Goal: Navigation & Orientation: Find specific page/section

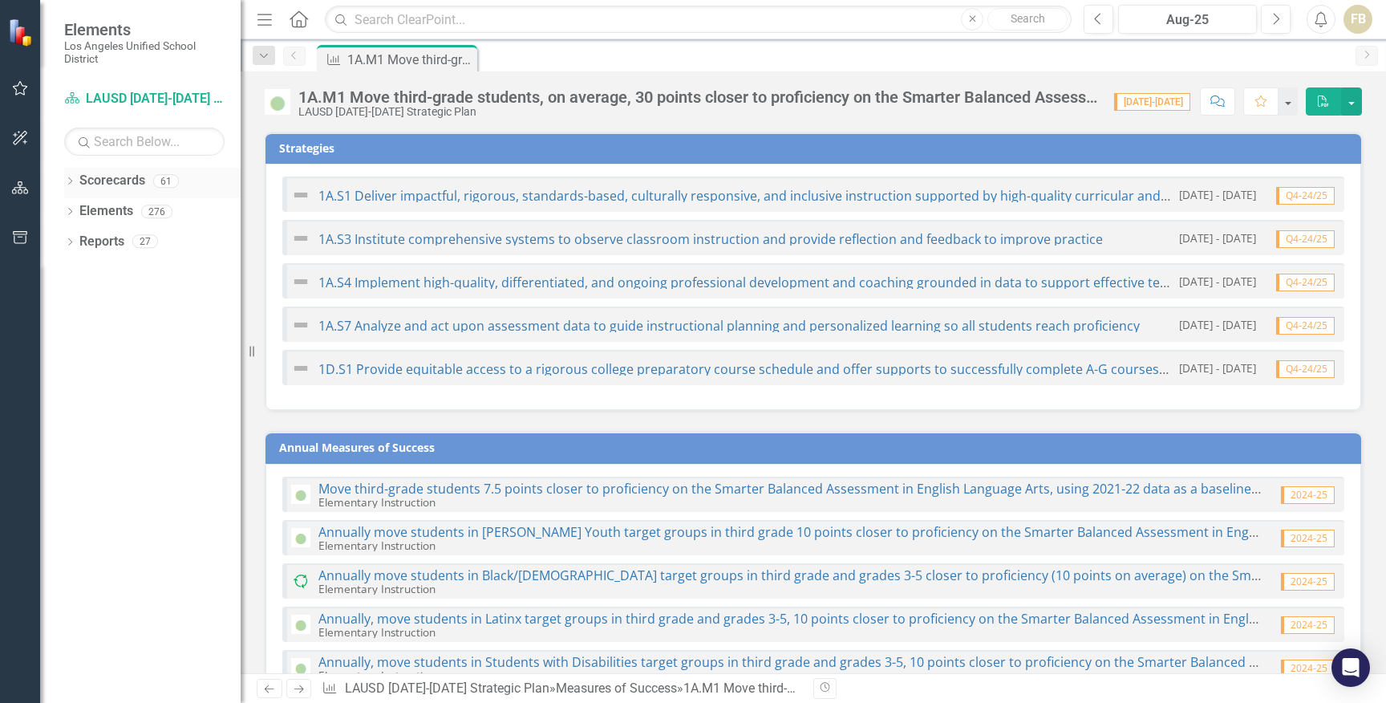
click at [99, 181] on link "Scorecards" at bounding box center [112, 181] width 66 height 18
click at [95, 176] on link "Scorecards" at bounding box center [112, 181] width 66 height 18
click at [109, 176] on link "Scorecards" at bounding box center [112, 181] width 66 height 18
click at [109, 182] on link "Scorecards" at bounding box center [112, 181] width 66 height 18
click at [109, 181] on link "Scorecards" at bounding box center [112, 181] width 66 height 18
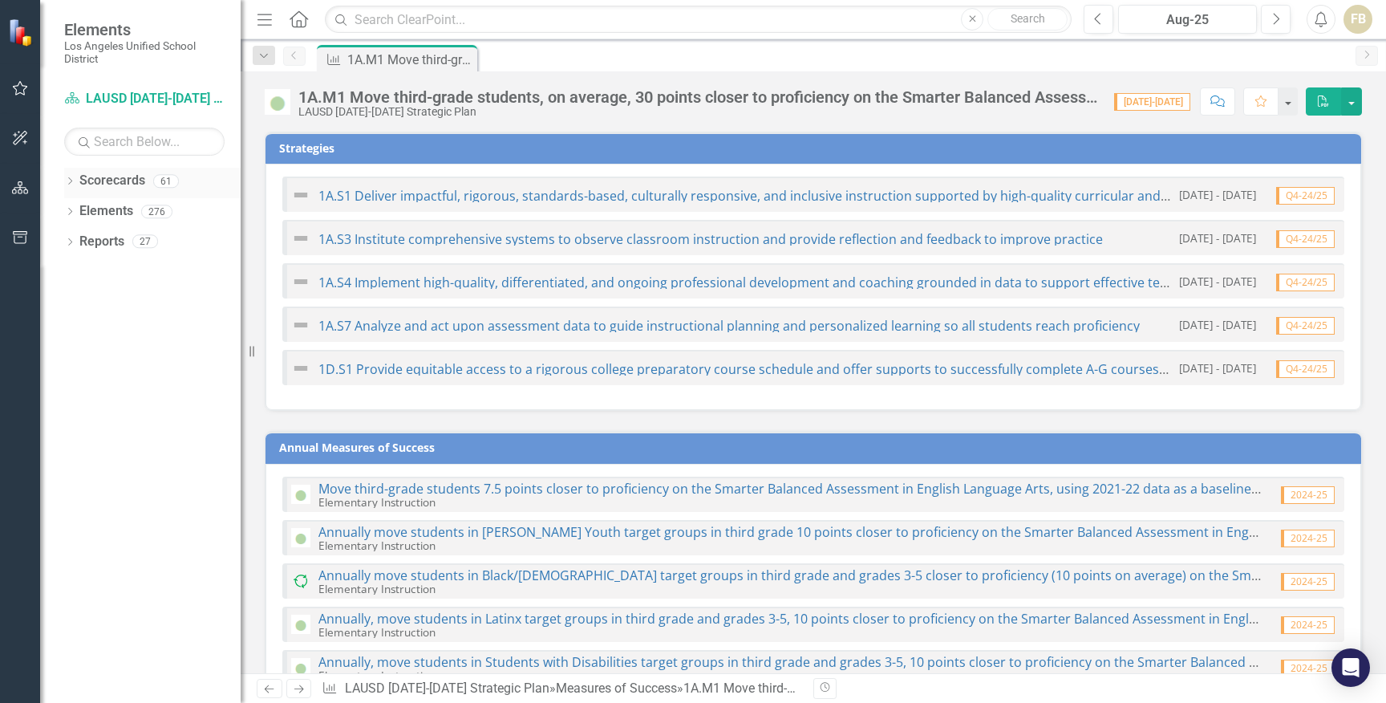
click at [73, 181] on icon "Dropdown" at bounding box center [69, 182] width 11 height 9
click at [74, 273] on icon "Dropdown" at bounding box center [69, 273] width 11 height 9
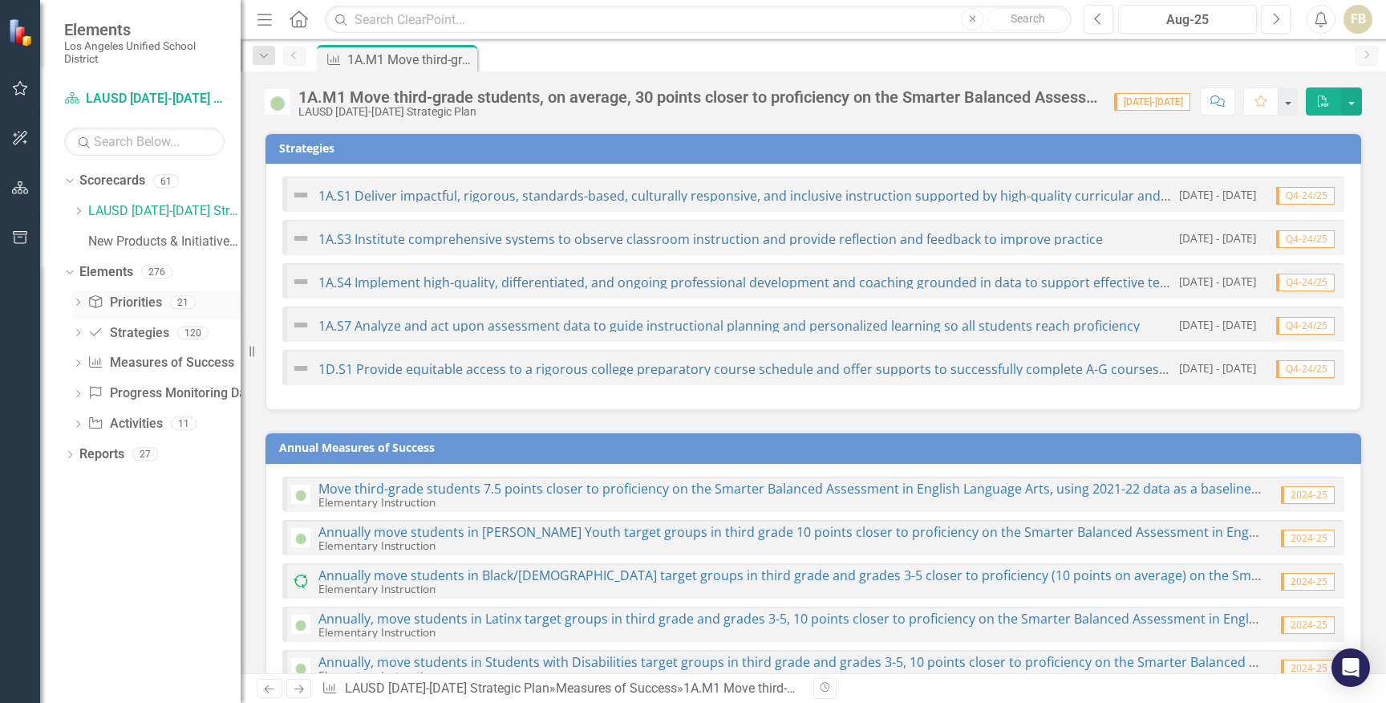
click at [79, 303] on icon "Dropdown" at bounding box center [77, 303] width 11 height 9
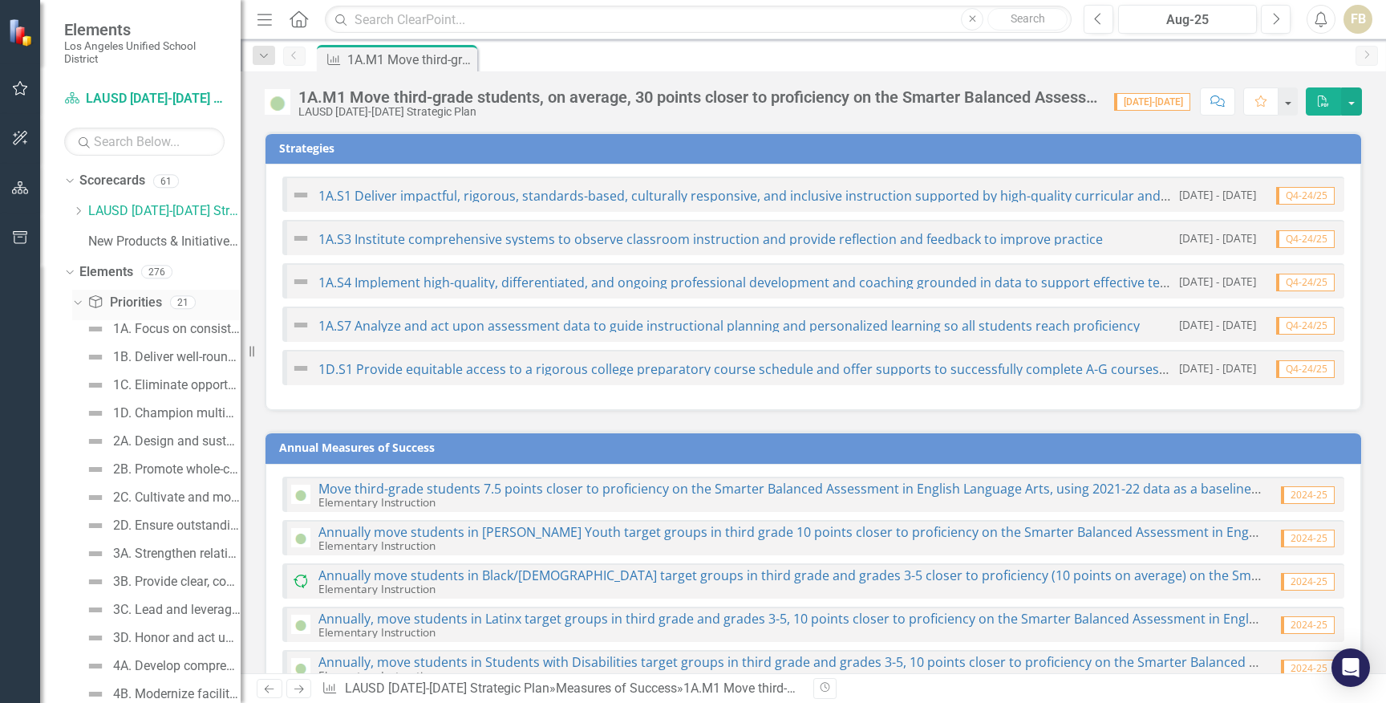
click at [76, 298] on icon "Dropdown" at bounding box center [75, 301] width 9 height 11
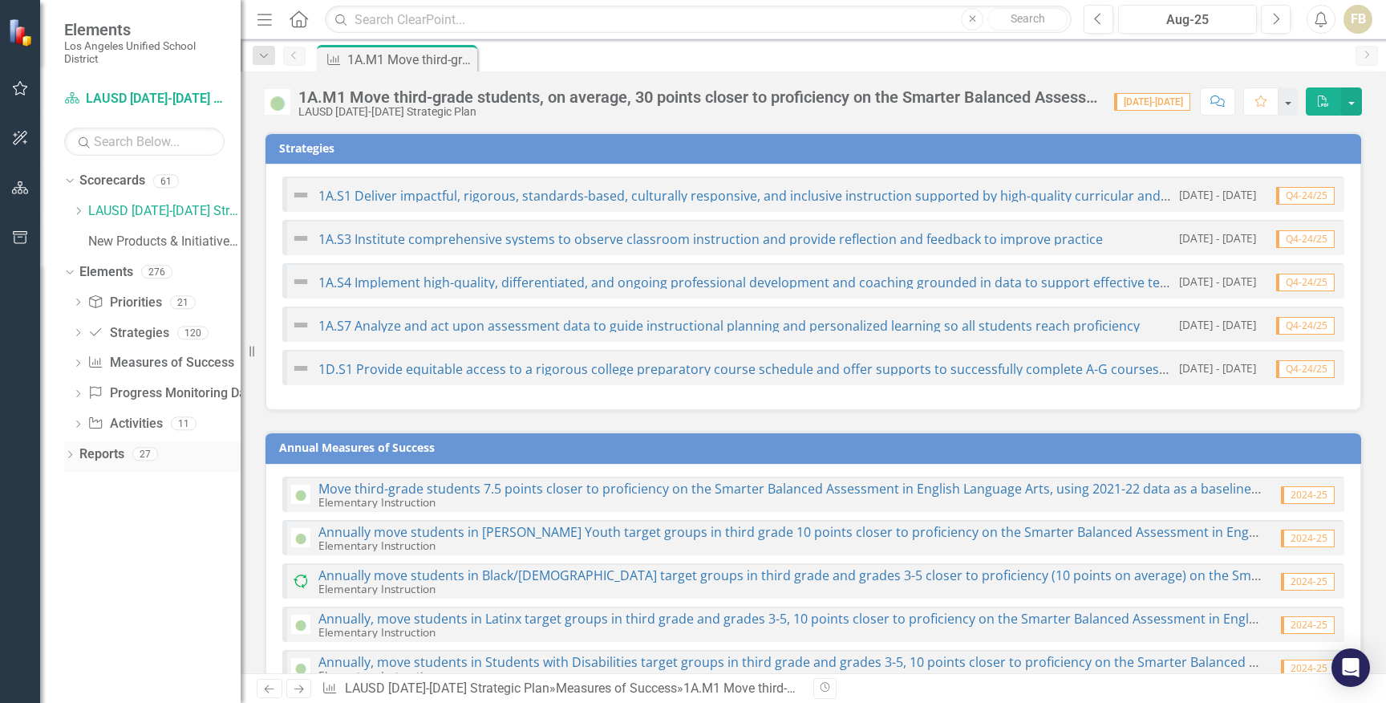
click at [71, 452] on icon "Dropdown" at bounding box center [69, 456] width 11 height 9
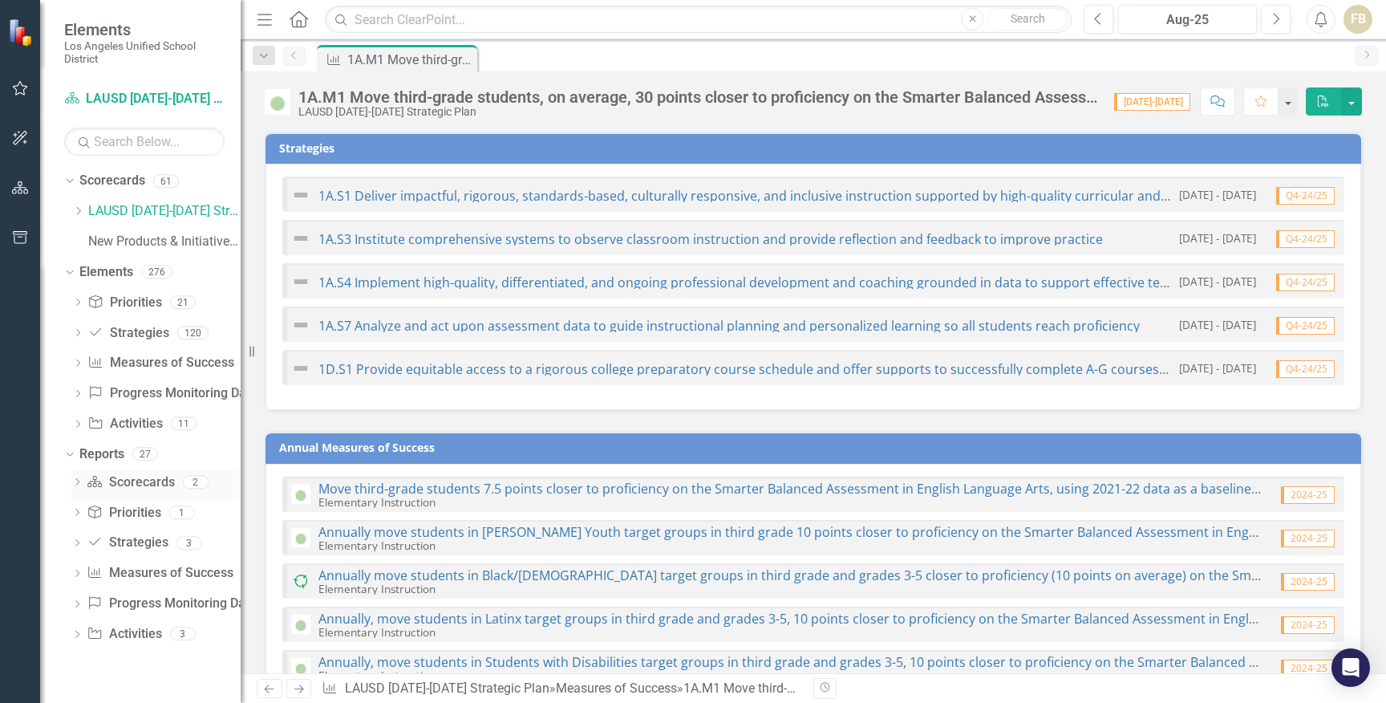
click at [79, 482] on icon at bounding box center [77, 481] width 4 height 7
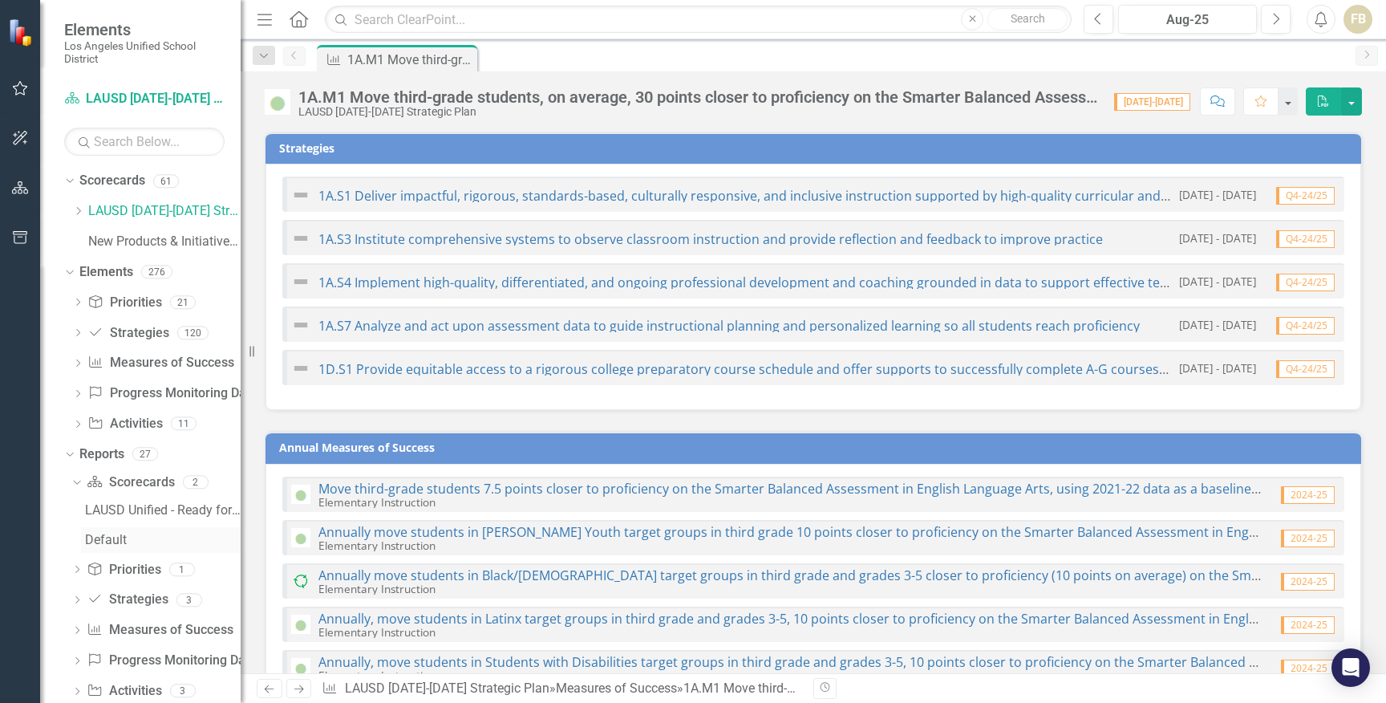
scroll to position [30, 0]
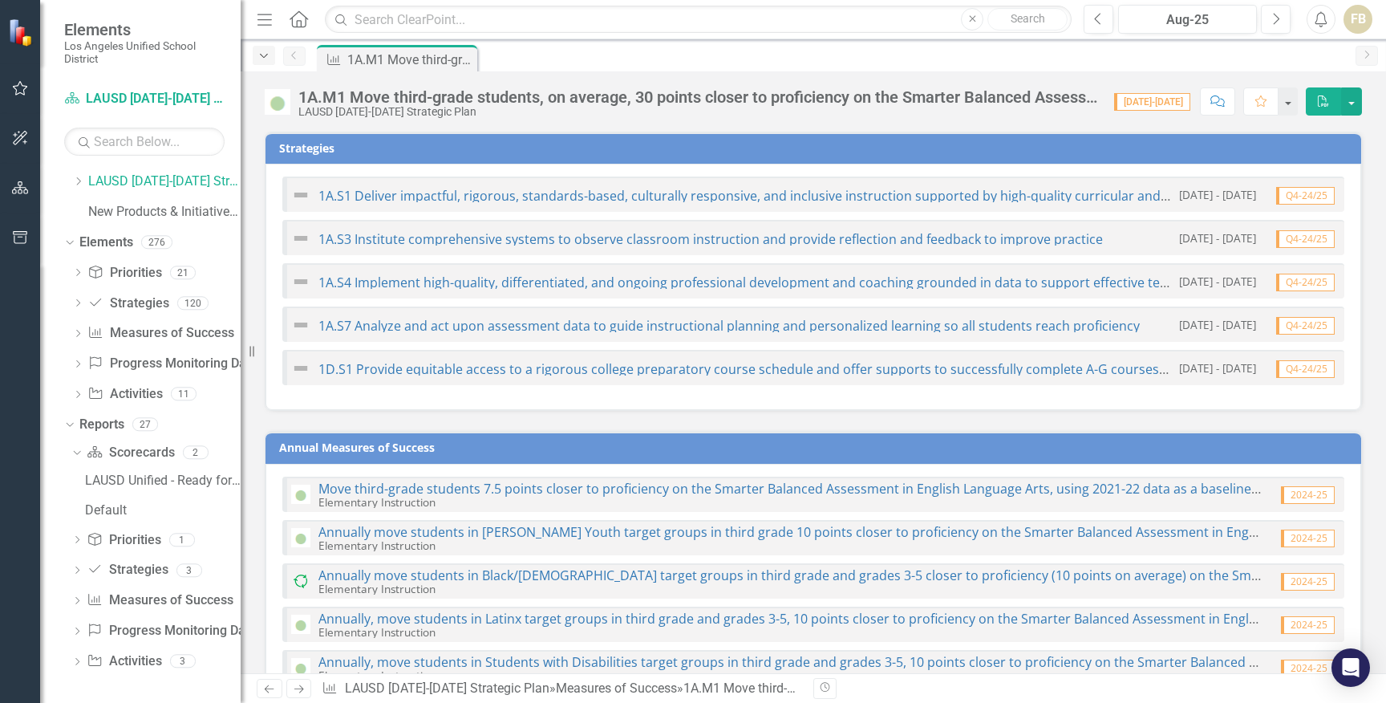
click at [259, 55] on icon "Dropdown" at bounding box center [264, 56] width 14 height 11
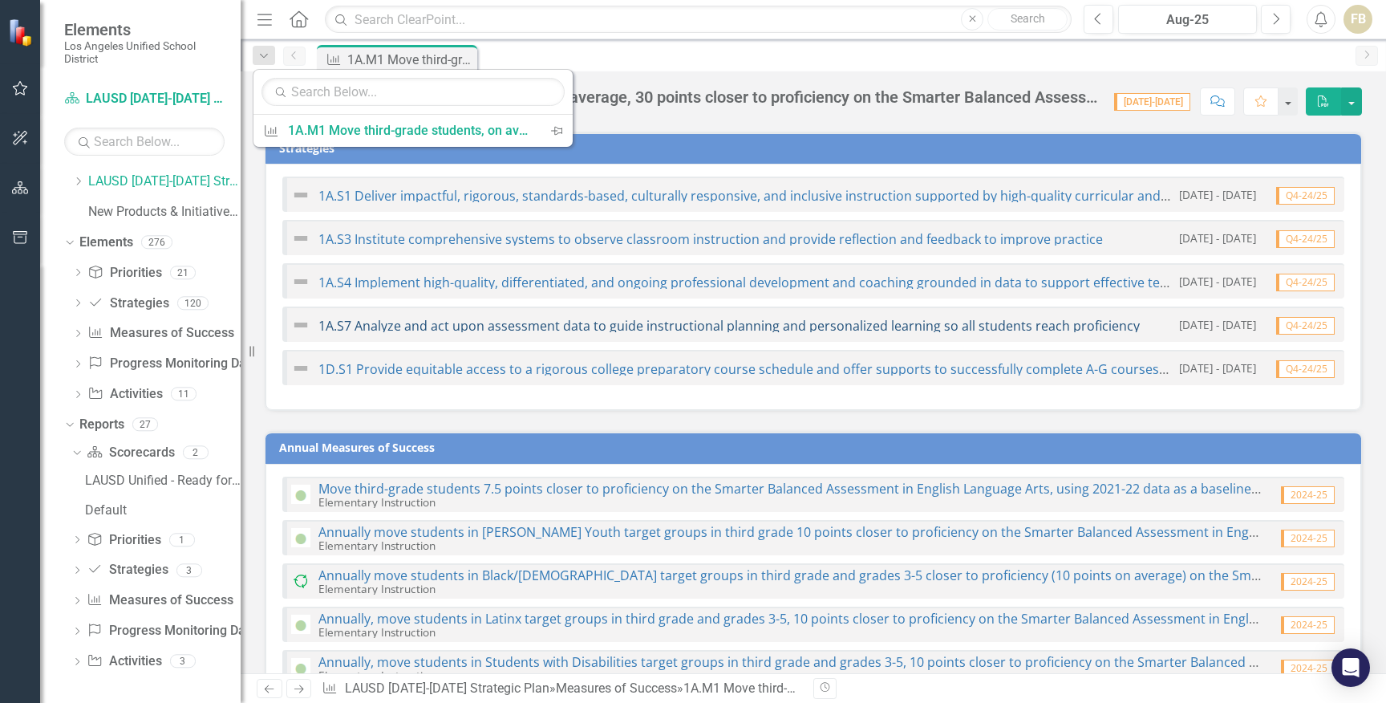
click at [430, 328] on link "1A.S7 Analyze and act upon assessment data to guide instructional planning and …" at bounding box center [728, 326] width 821 height 18
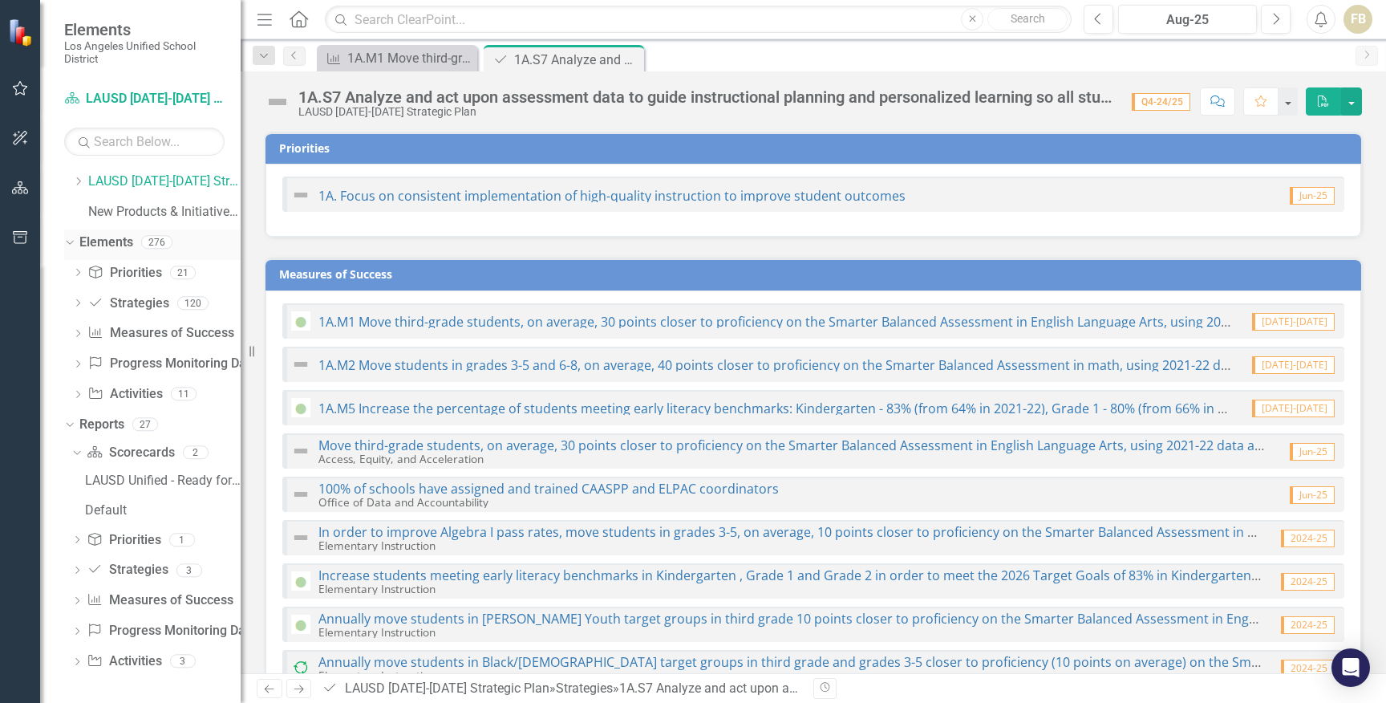
checkbox input "true"
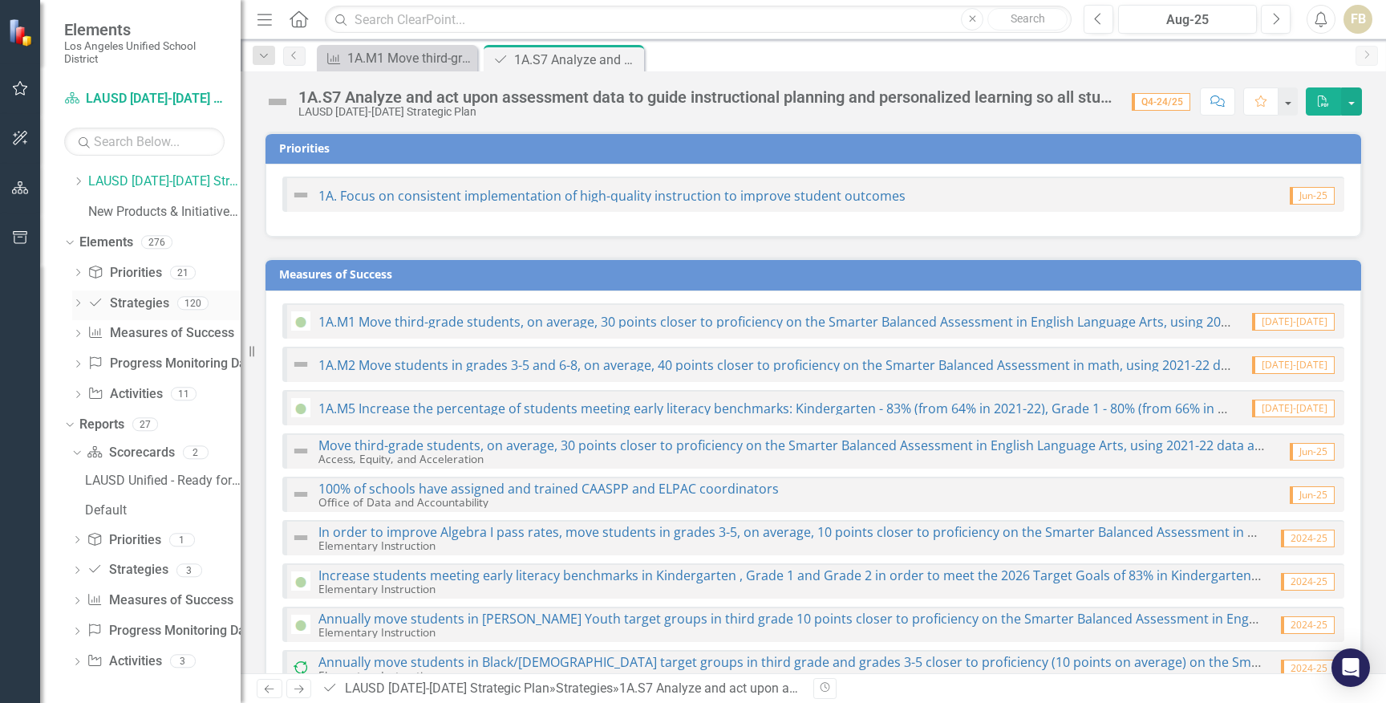
click at [77, 298] on div "Dropdown" at bounding box center [77, 305] width 11 height 14
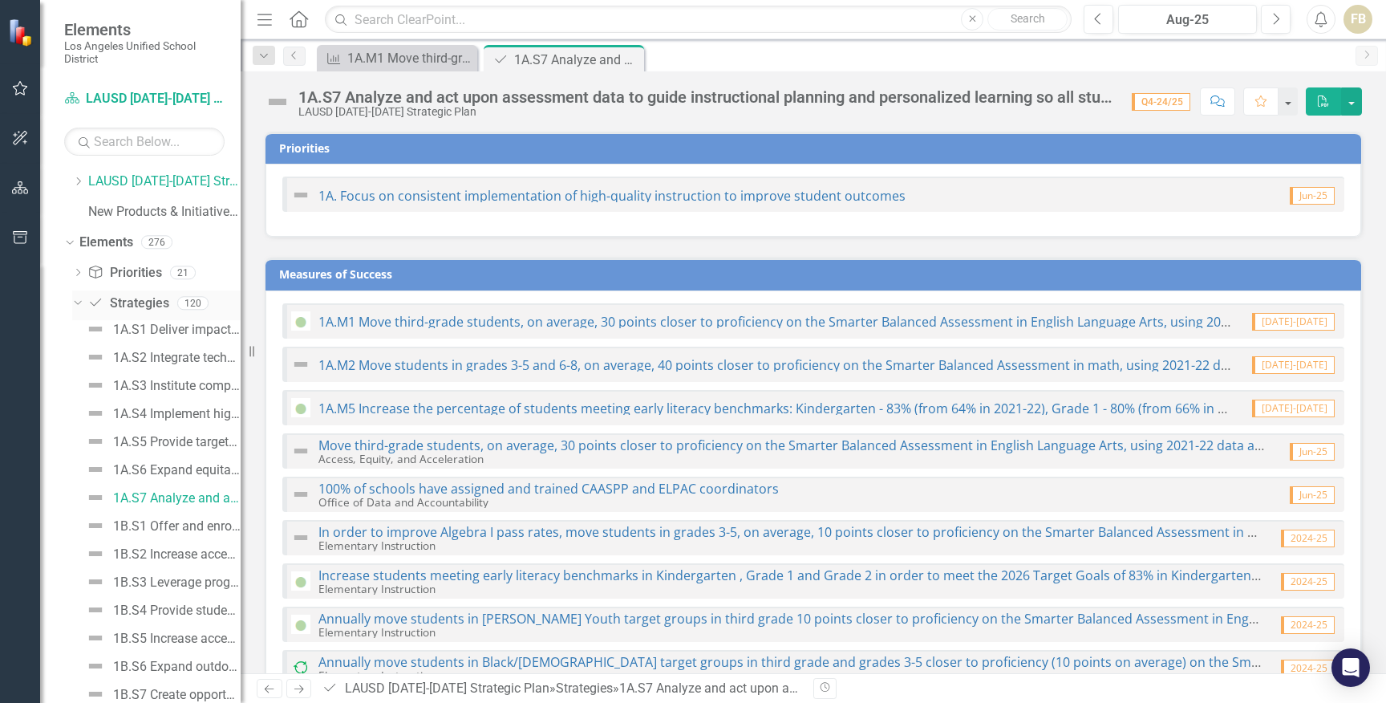
click at [78, 298] on icon "Dropdown" at bounding box center [75, 302] width 9 height 11
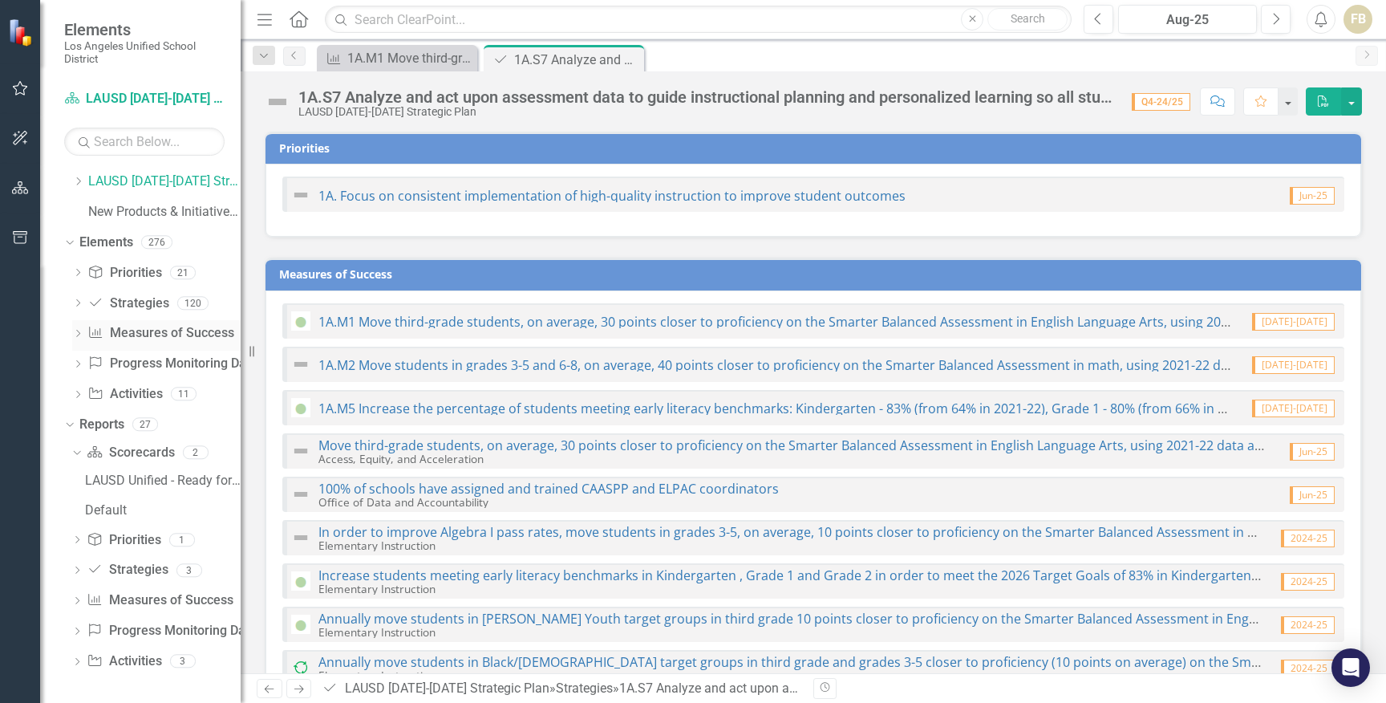
click at [75, 326] on div "Dropdown Measures of Success Measures of Success 124" at bounding box center [156, 335] width 168 height 30
click at [299, 16] on icon "Home" at bounding box center [298, 18] width 21 height 17
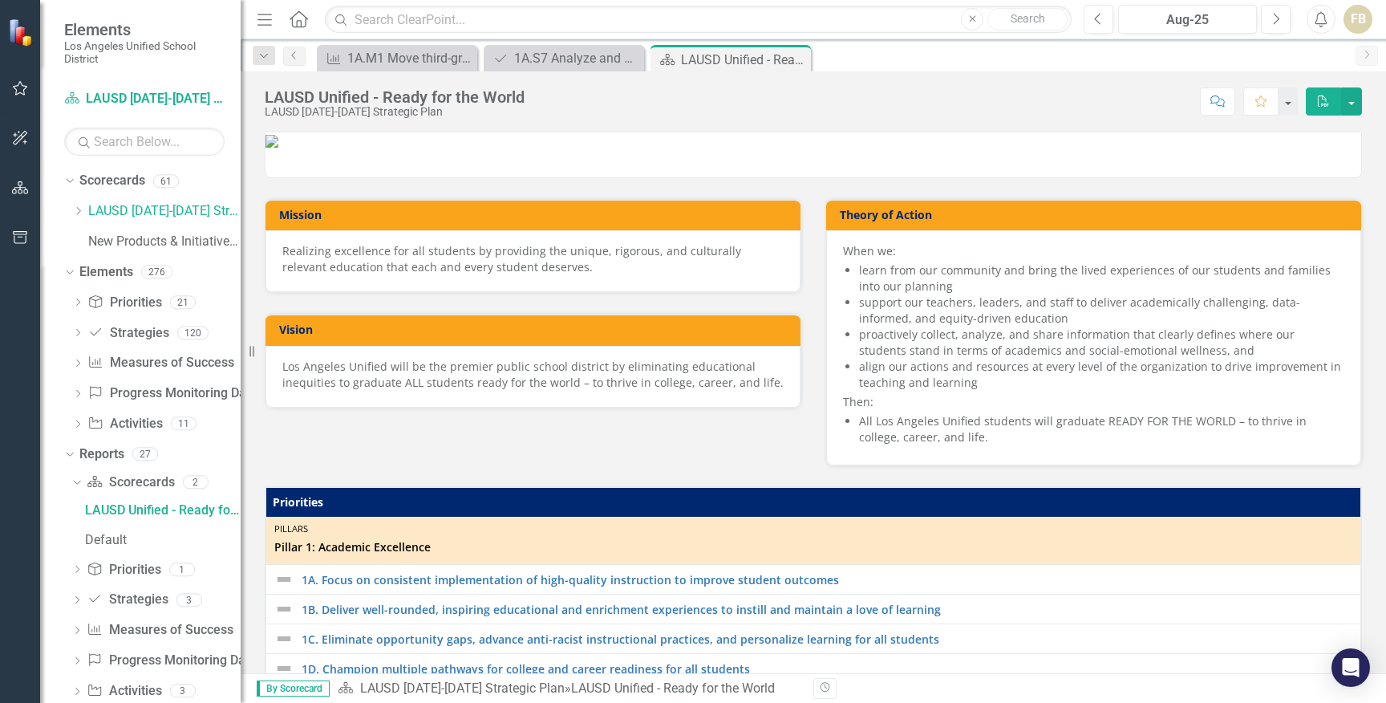
click at [265, 17] on icon "Menu" at bounding box center [264, 18] width 21 height 17
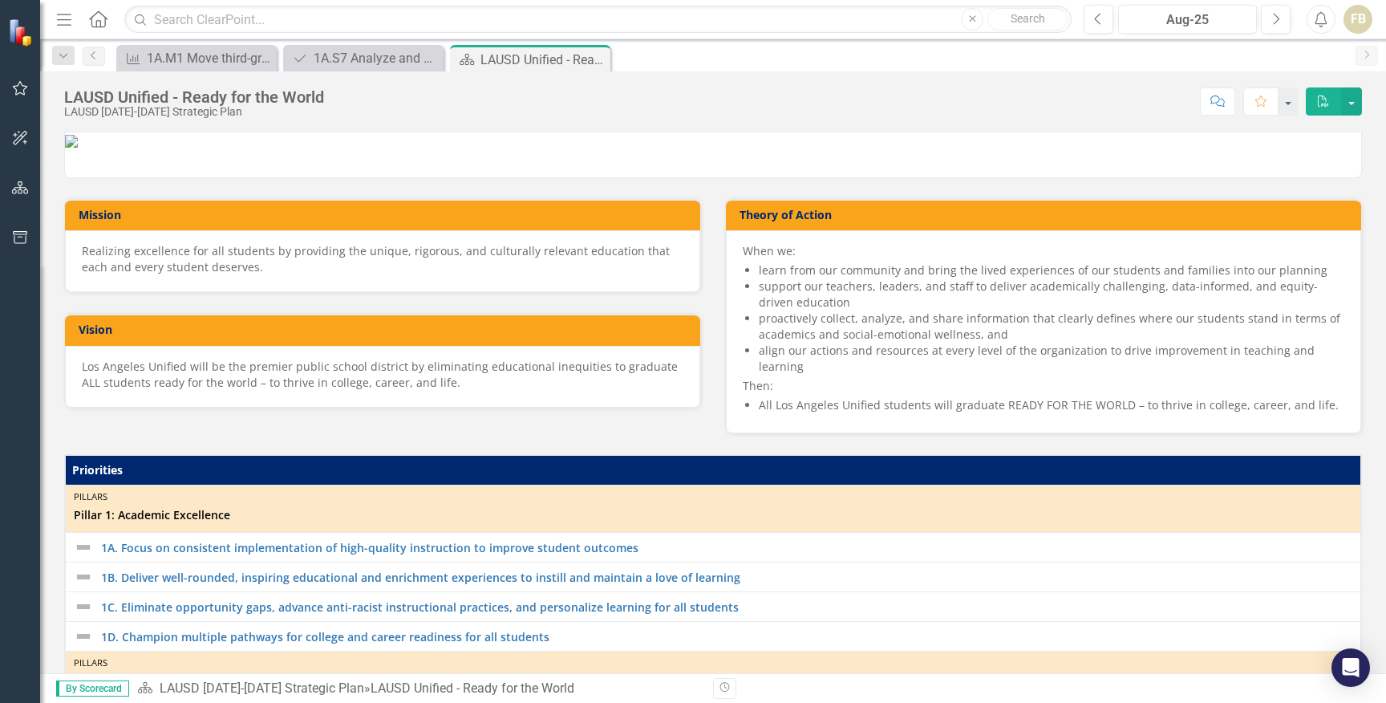
click at [67, 17] on icon "Menu" at bounding box center [64, 18] width 21 height 17
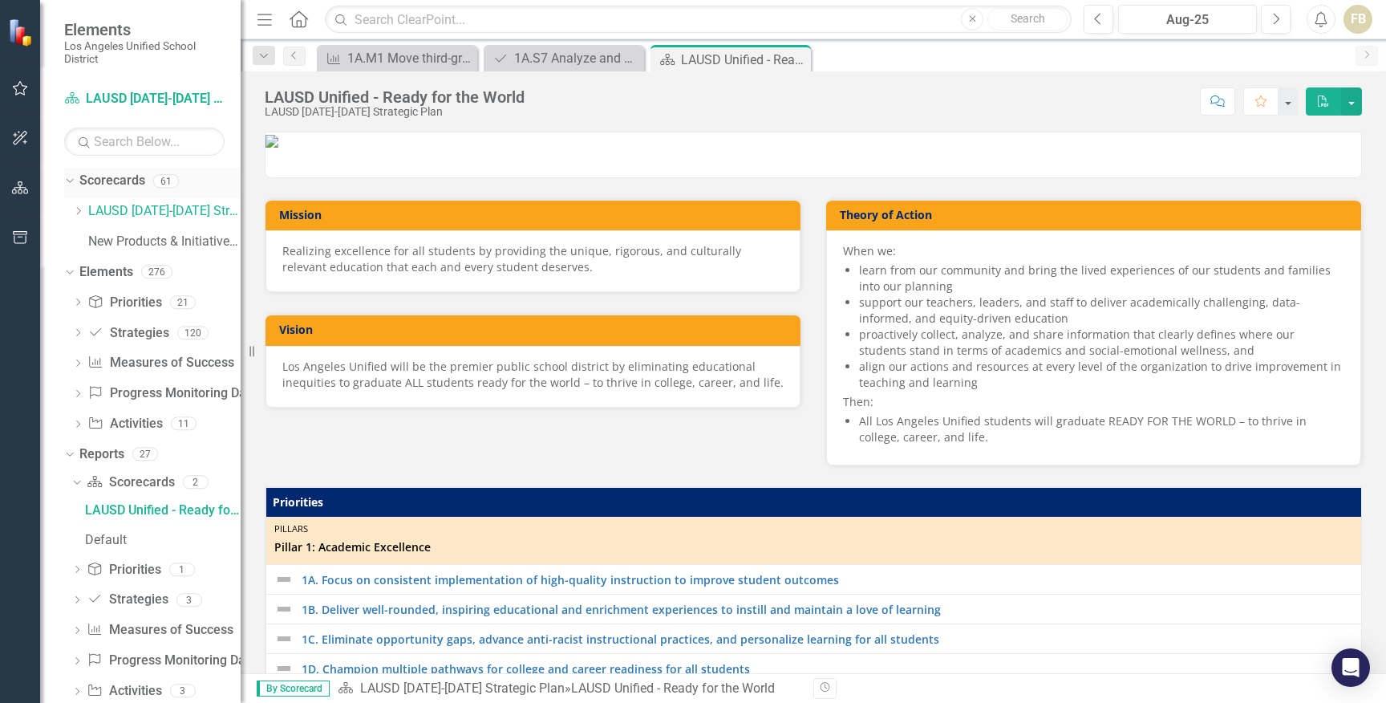
click at [69, 181] on icon "Dropdown" at bounding box center [67, 180] width 9 height 11
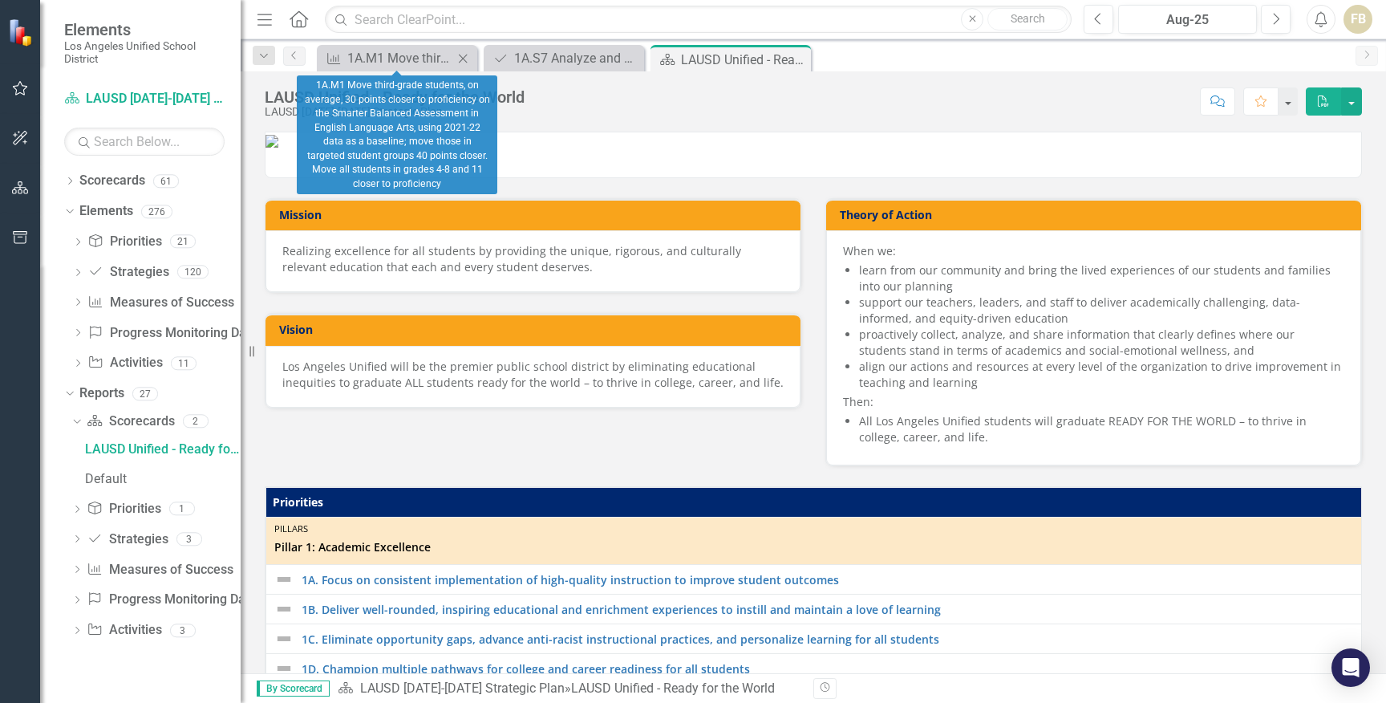
click at [465, 55] on icon at bounding box center [463, 58] width 9 height 9
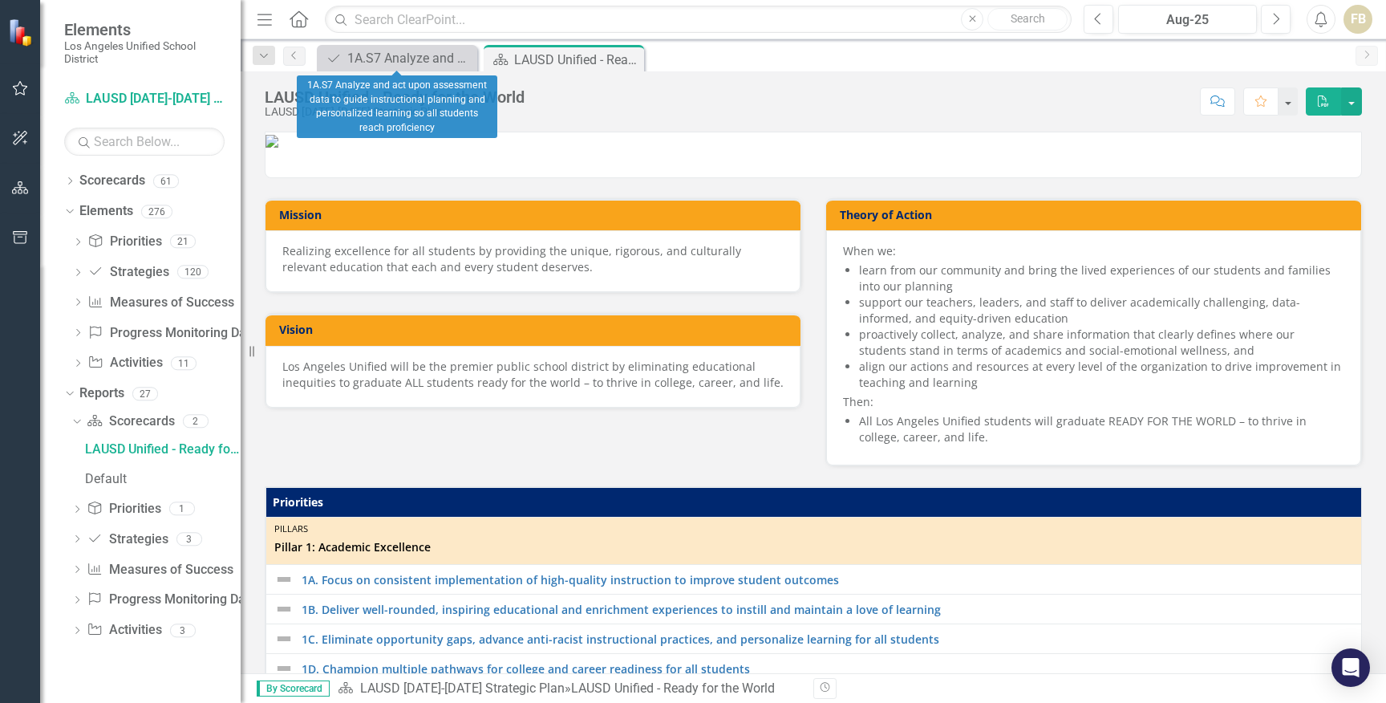
click at [0, 0] on icon at bounding box center [0, 0] width 0 height 0
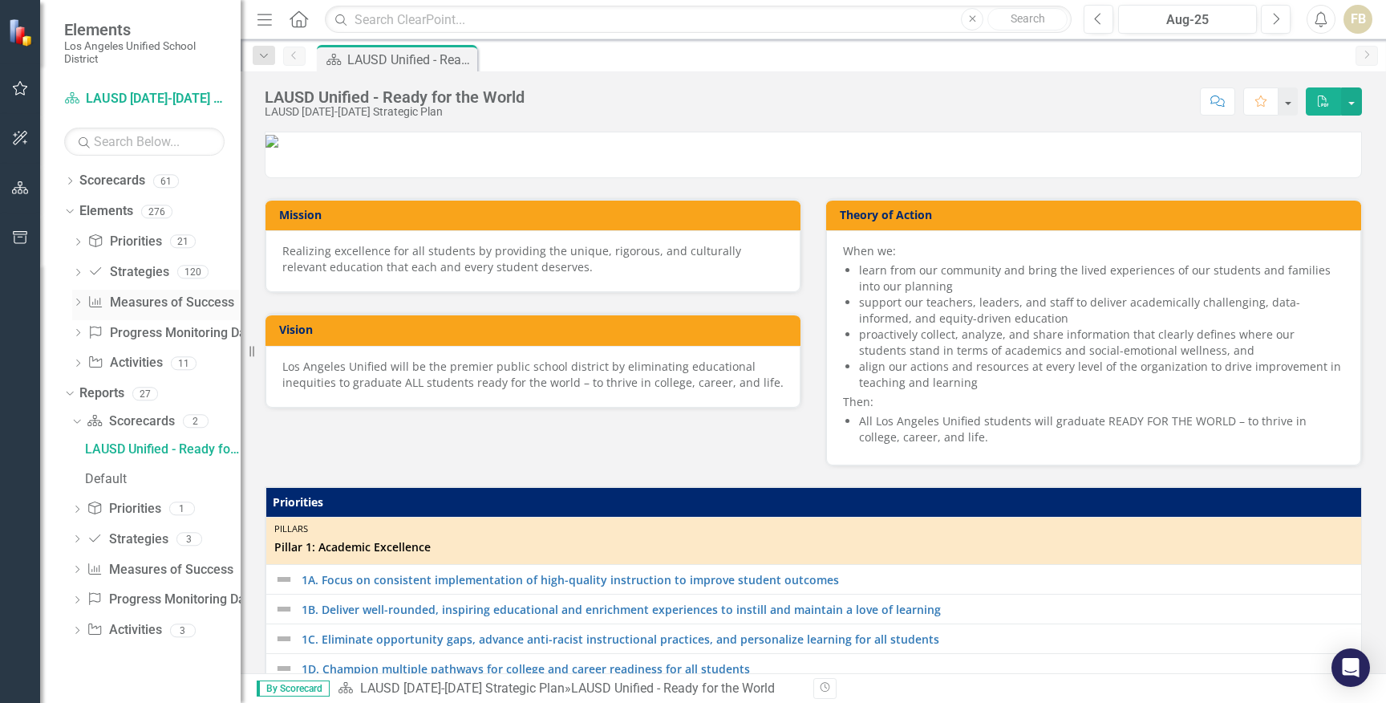
click at [79, 301] on icon at bounding box center [78, 301] width 4 height 7
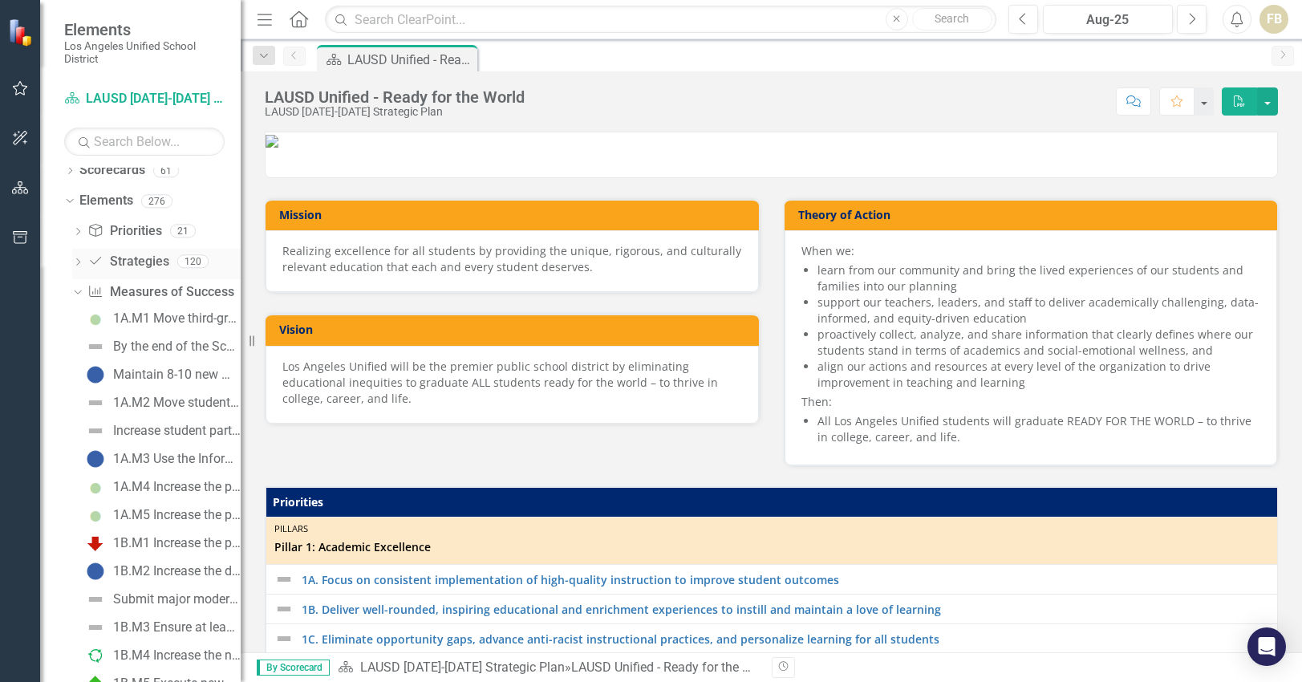
scroll to position [16, 0]
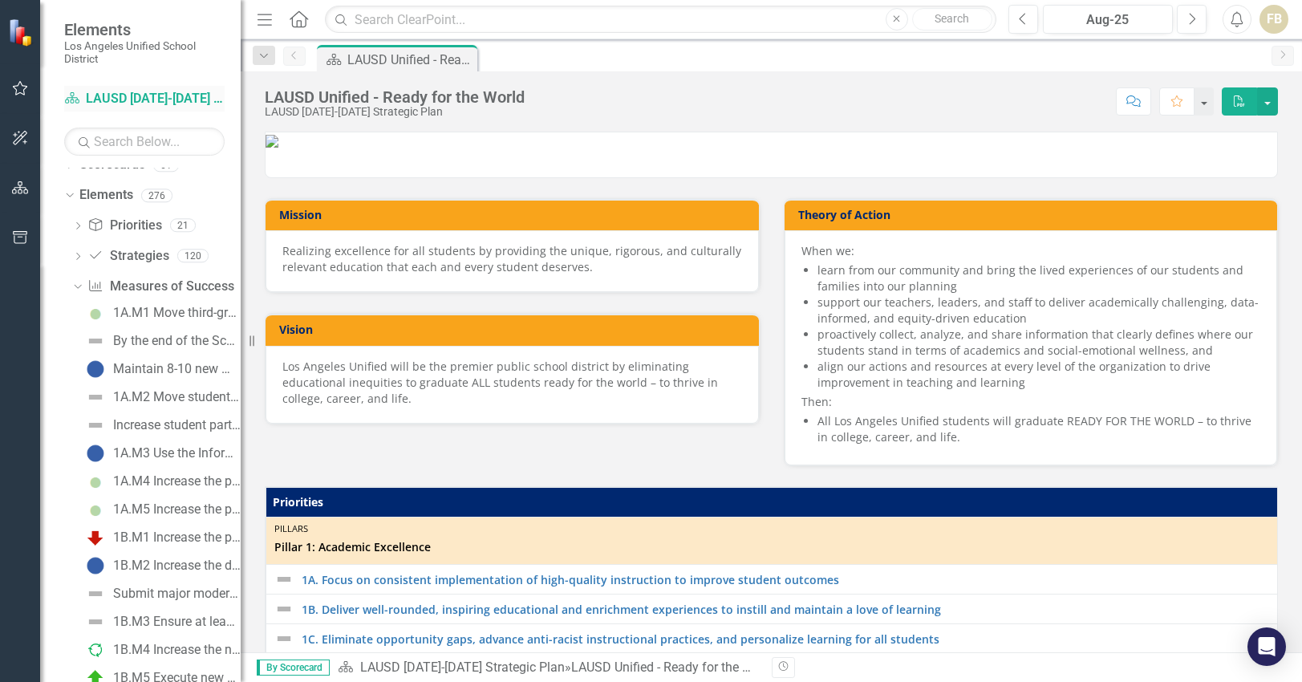
click at [72, 102] on icon "Scorecard" at bounding box center [72, 97] width 16 height 13
click at [72, 95] on icon at bounding box center [72, 97] width 14 height 11
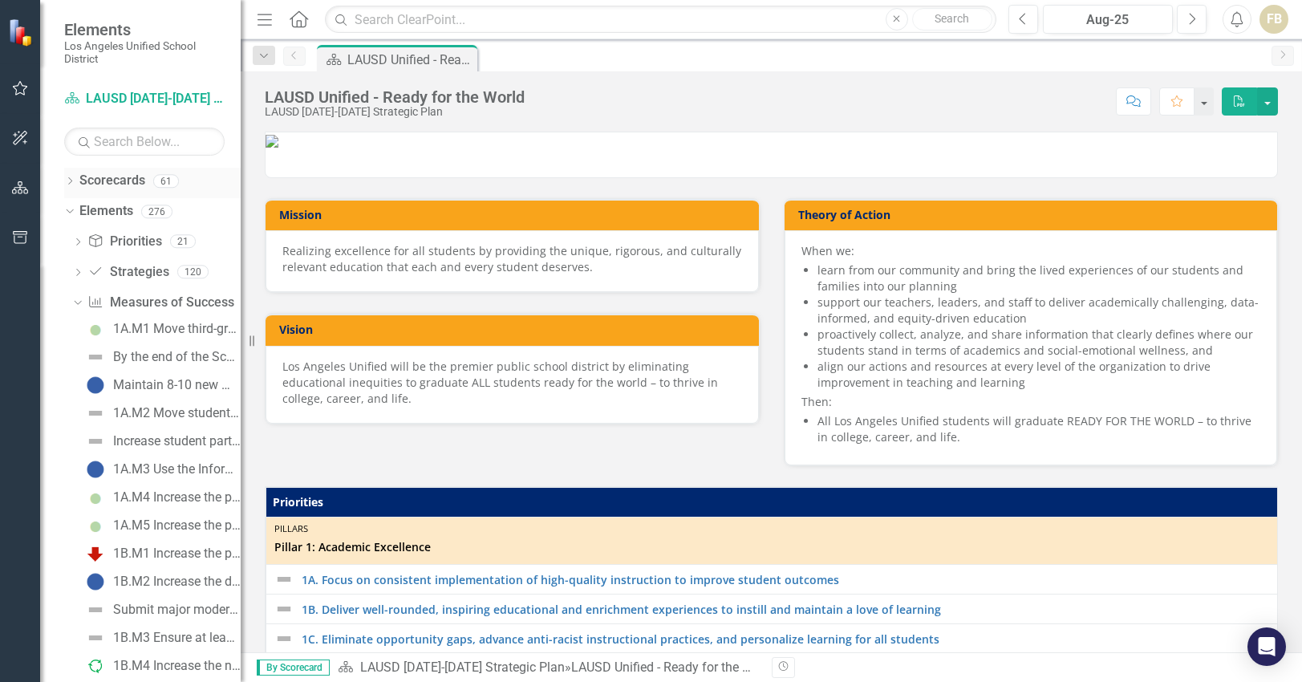
click at [73, 179] on icon "Dropdown" at bounding box center [69, 182] width 11 height 9
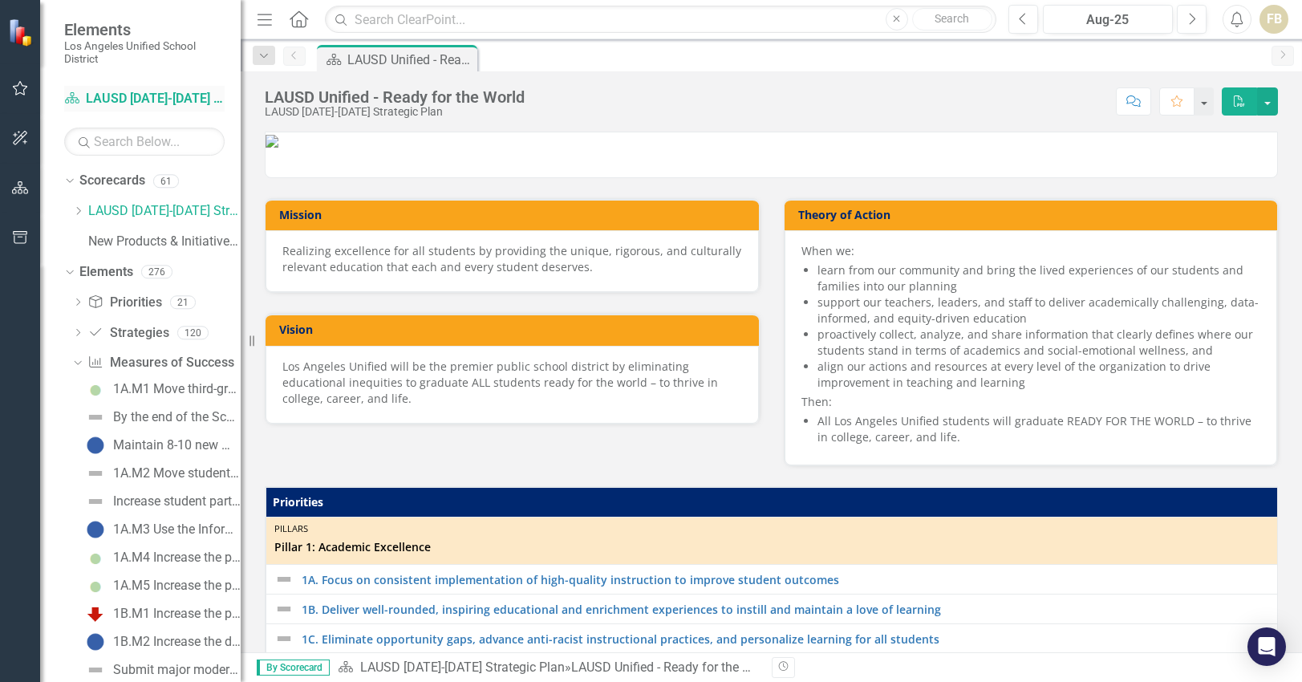
click at [75, 93] on icon "Scorecard" at bounding box center [72, 97] width 16 height 13
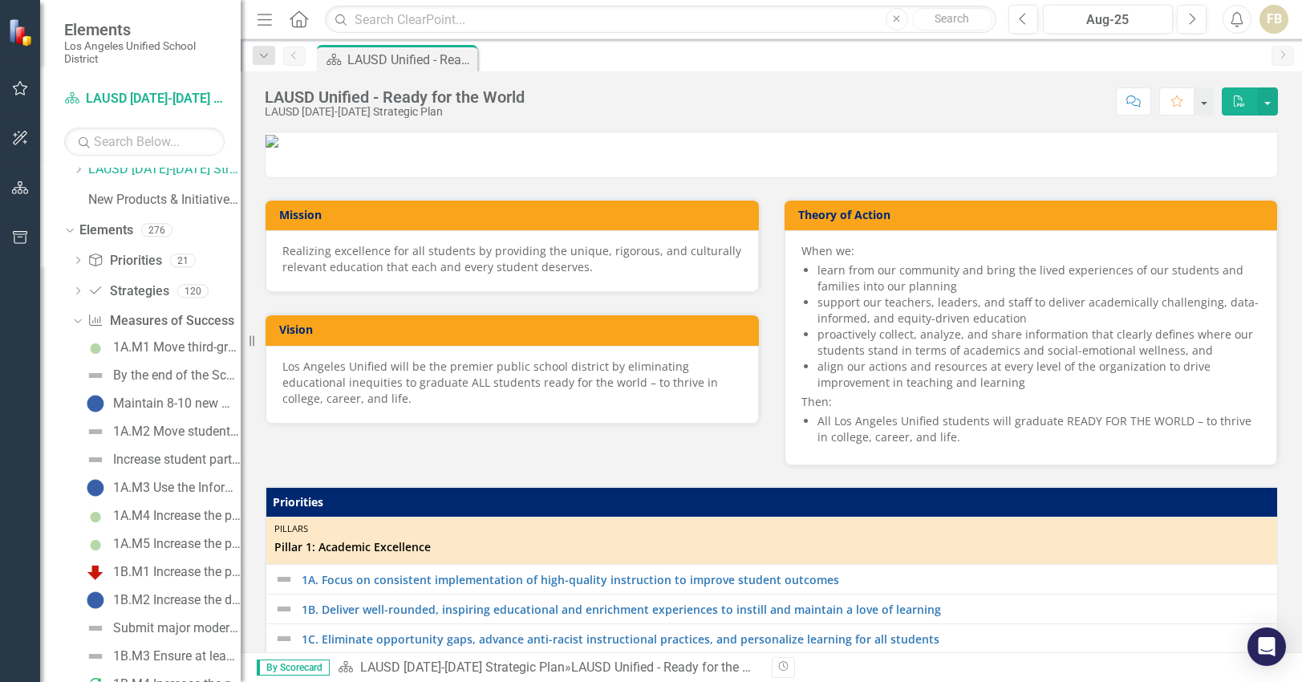
click at [20, 33] on img at bounding box center [21, 32] width 29 height 29
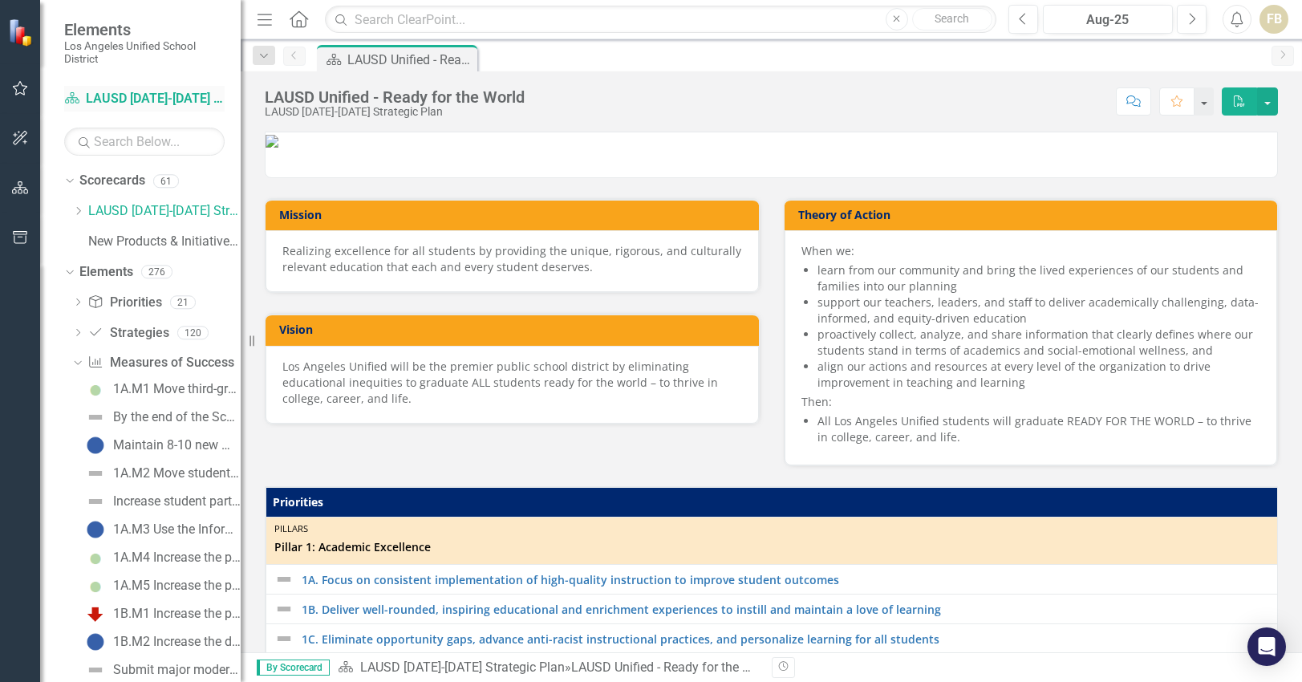
click at [117, 91] on link "Scorecard LAUSD [DATE]-[DATE] Strategic Plan" at bounding box center [144, 99] width 160 height 18
click at [68, 97] on icon "Scorecard" at bounding box center [72, 97] width 16 height 13
click at [71, 180] on div "Dropdown" at bounding box center [67, 180] width 14 height 11
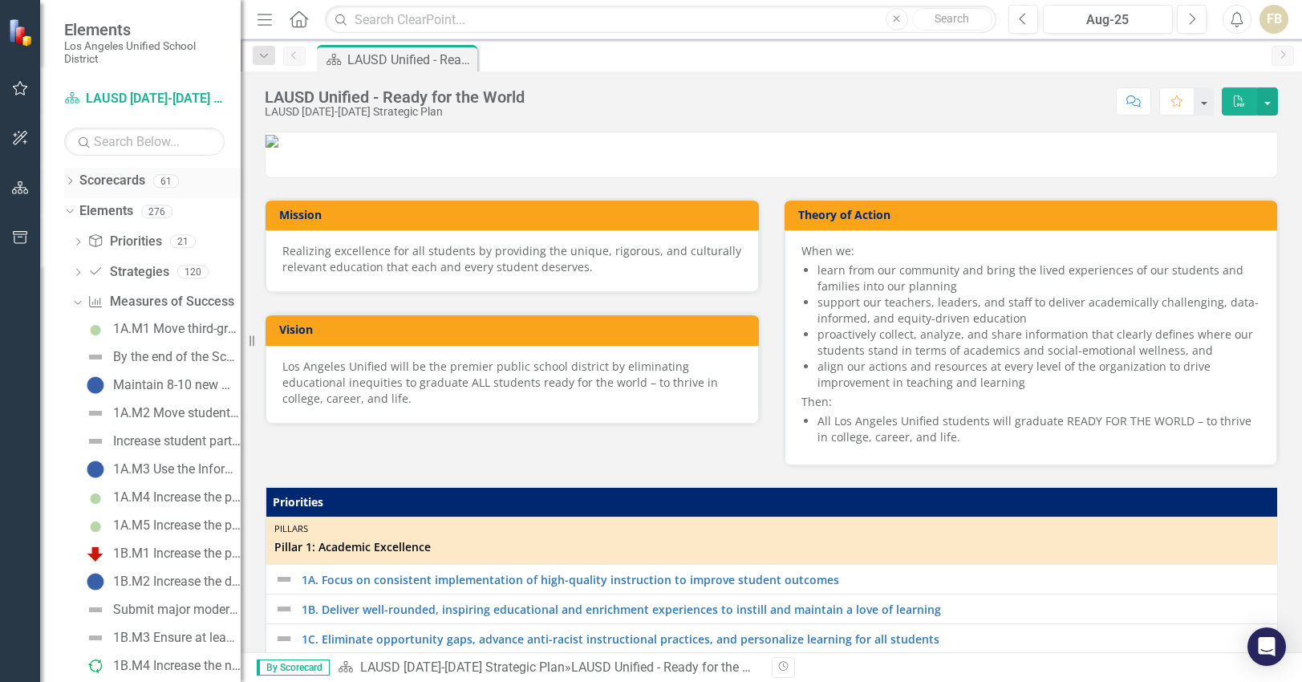
click at [71, 180] on icon "Dropdown" at bounding box center [69, 182] width 11 height 9
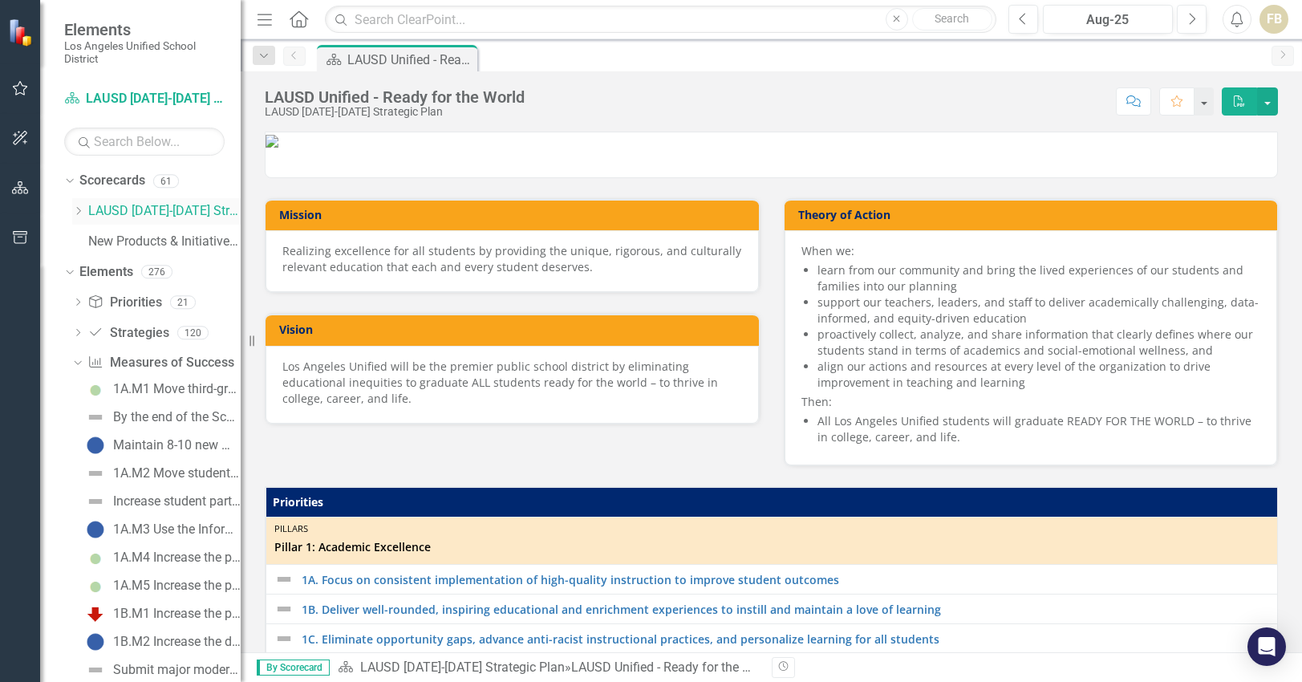
click at [75, 213] on icon "Dropdown" at bounding box center [78, 211] width 12 height 10
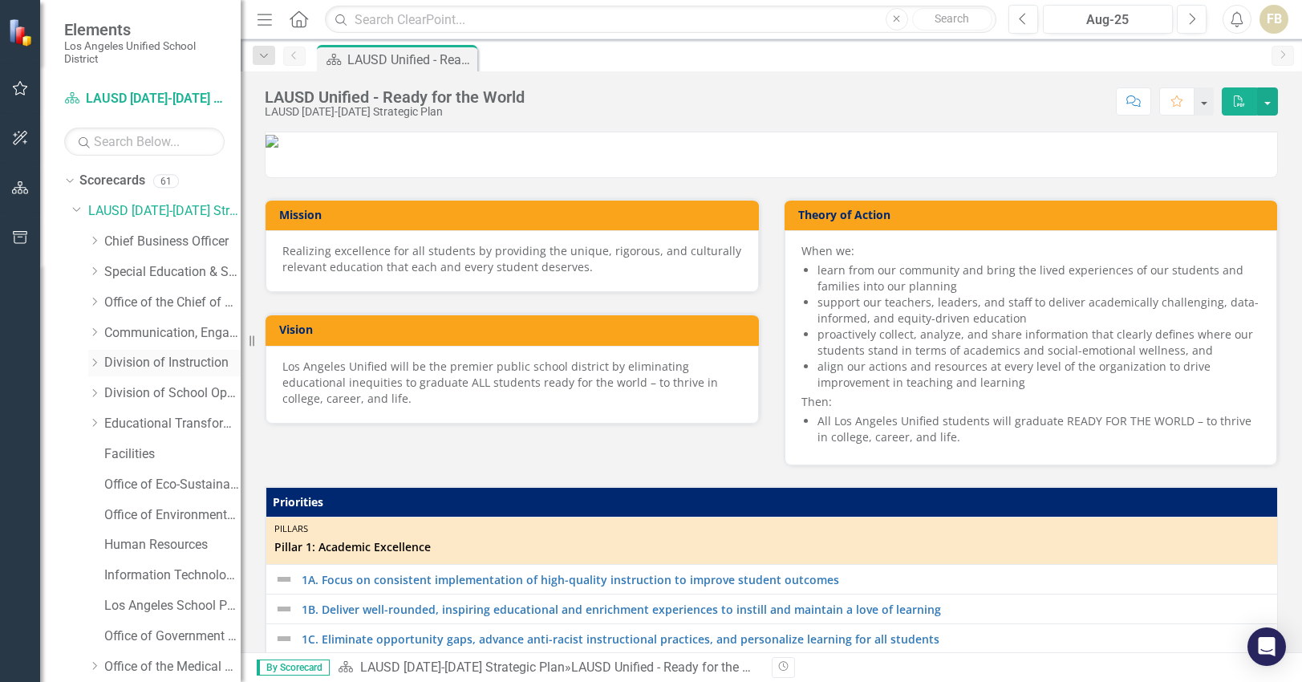
click at [122, 361] on link "Division of Instruction" at bounding box center [172, 363] width 136 height 18
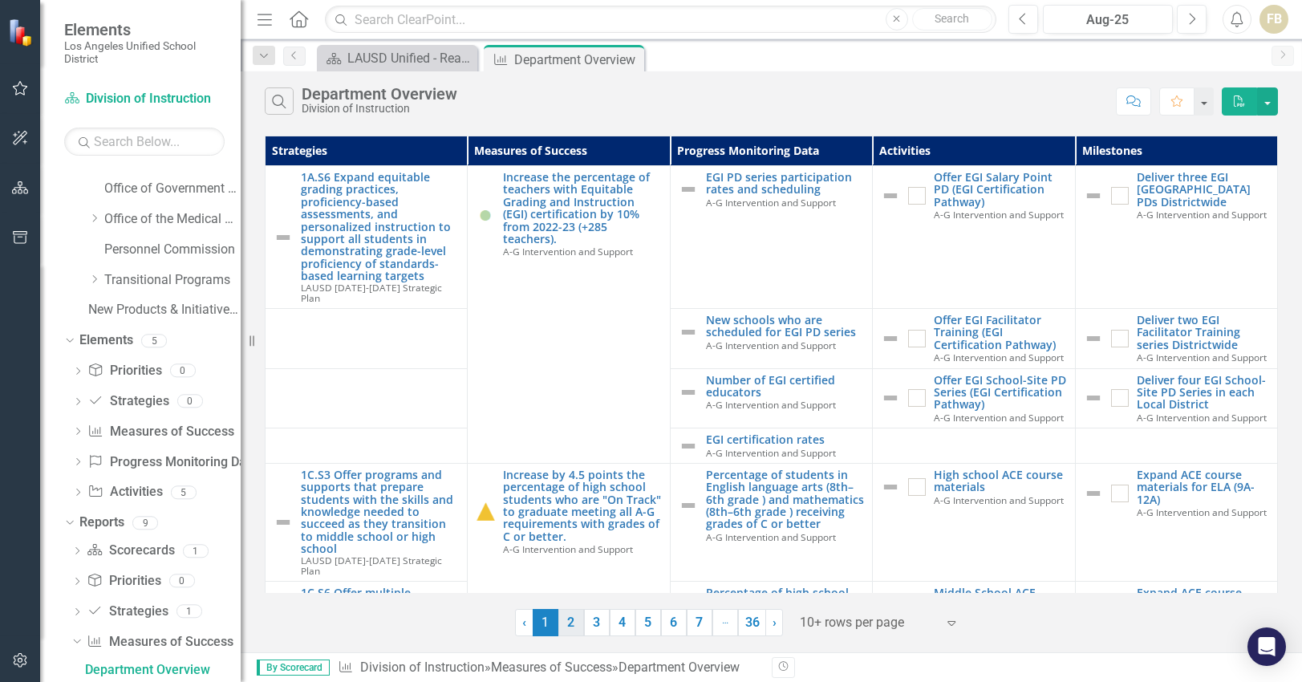
click at [570, 618] on link "2" at bounding box center [571, 622] width 26 height 27
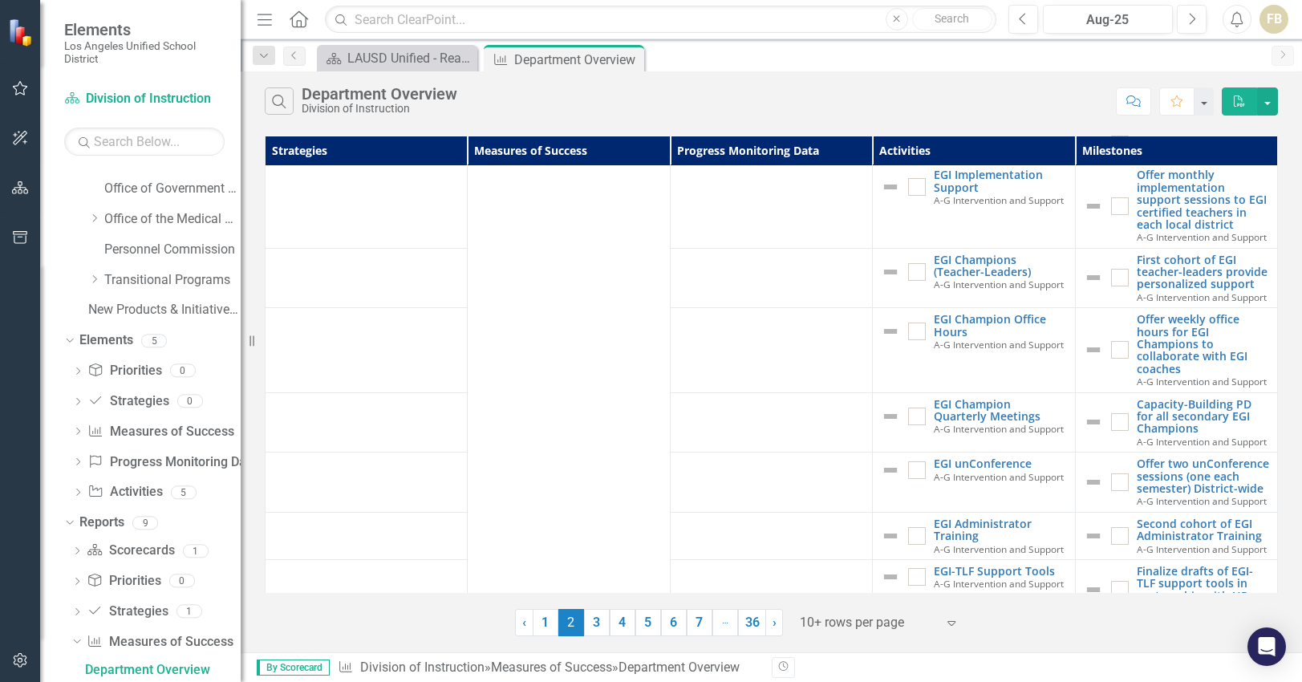
scroll to position [460, 0]
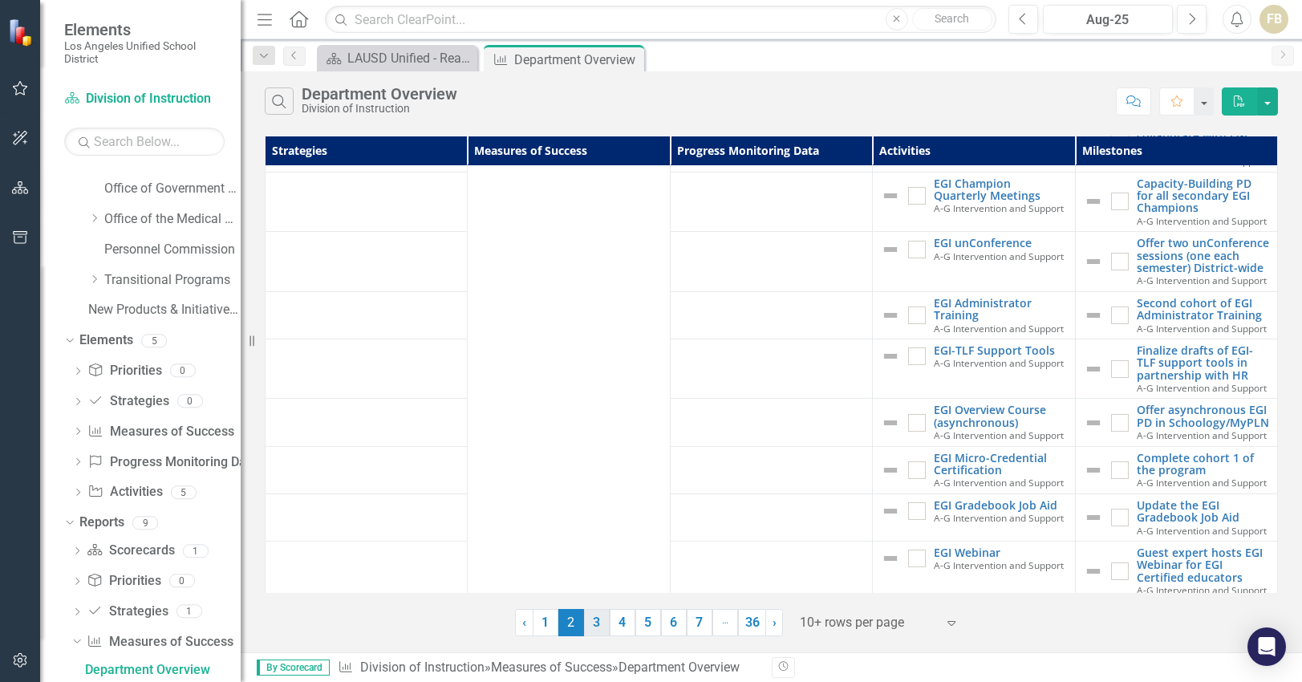
click at [594, 615] on link "3" at bounding box center [597, 622] width 26 height 27
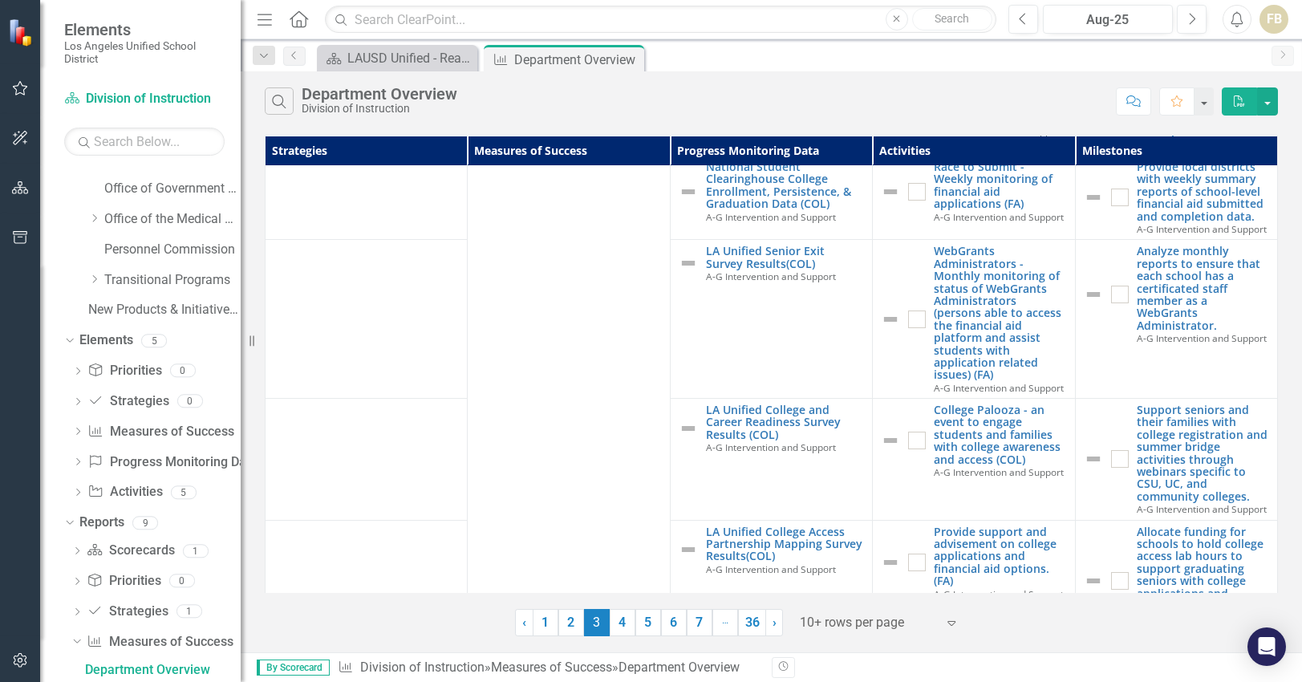
scroll to position [1035, 0]
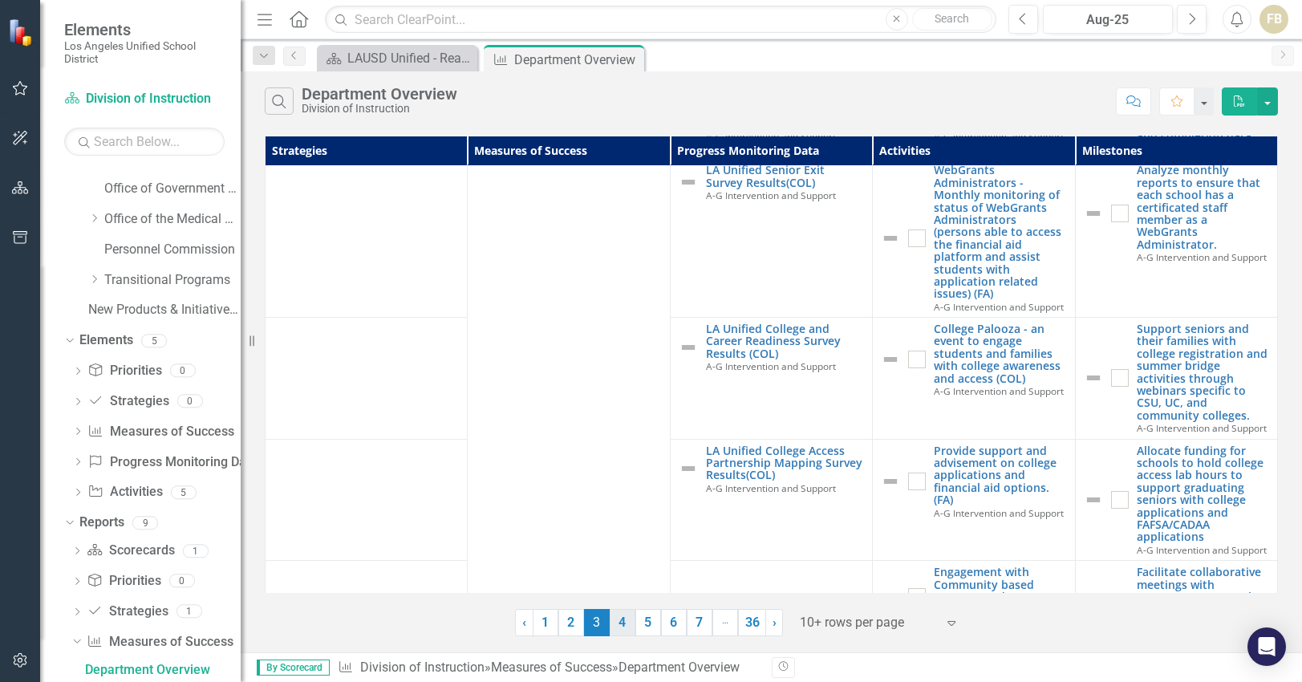
click at [619, 619] on link "4" at bounding box center [623, 622] width 26 height 27
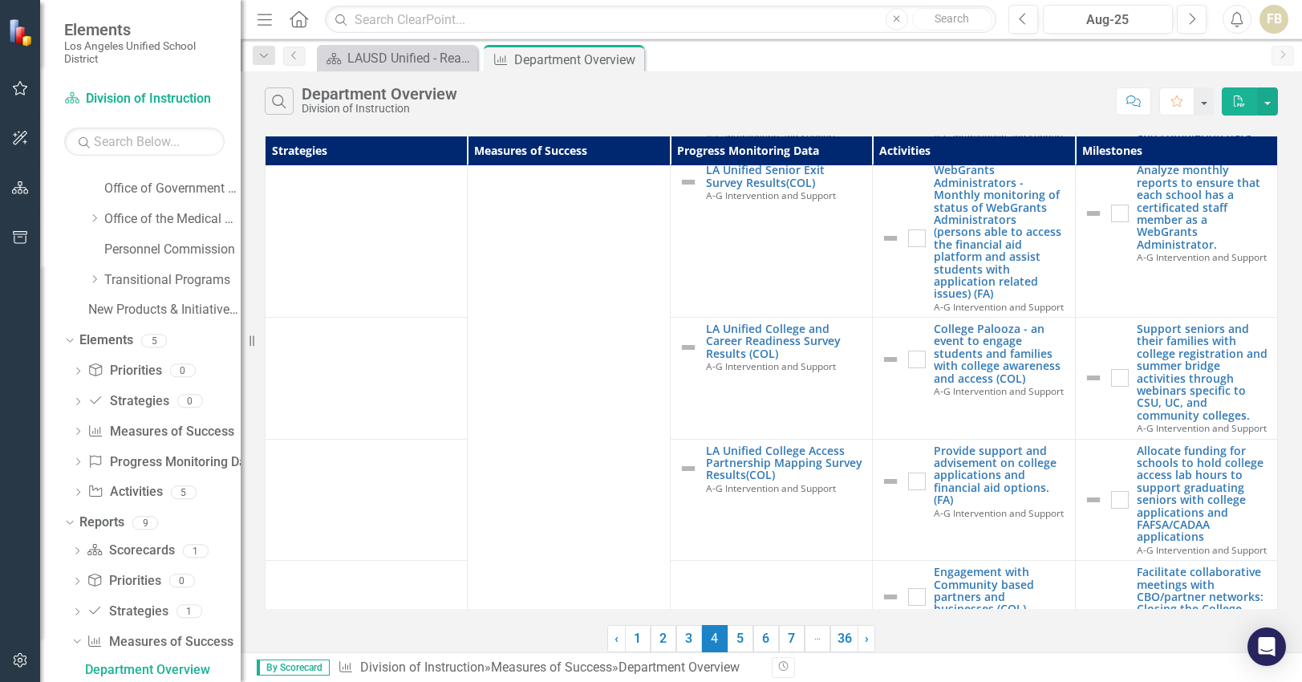
scroll to position [0, 0]
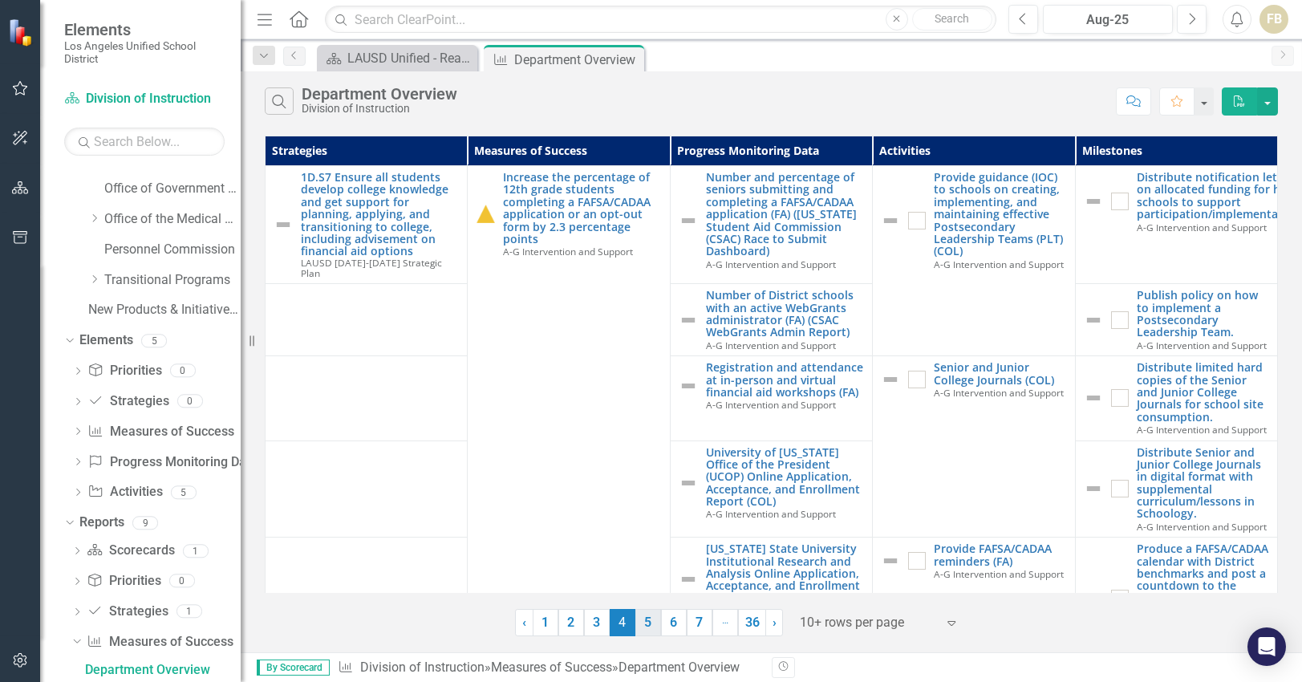
click at [644, 622] on link "5" at bounding box center [648, 622] width 26 height 27
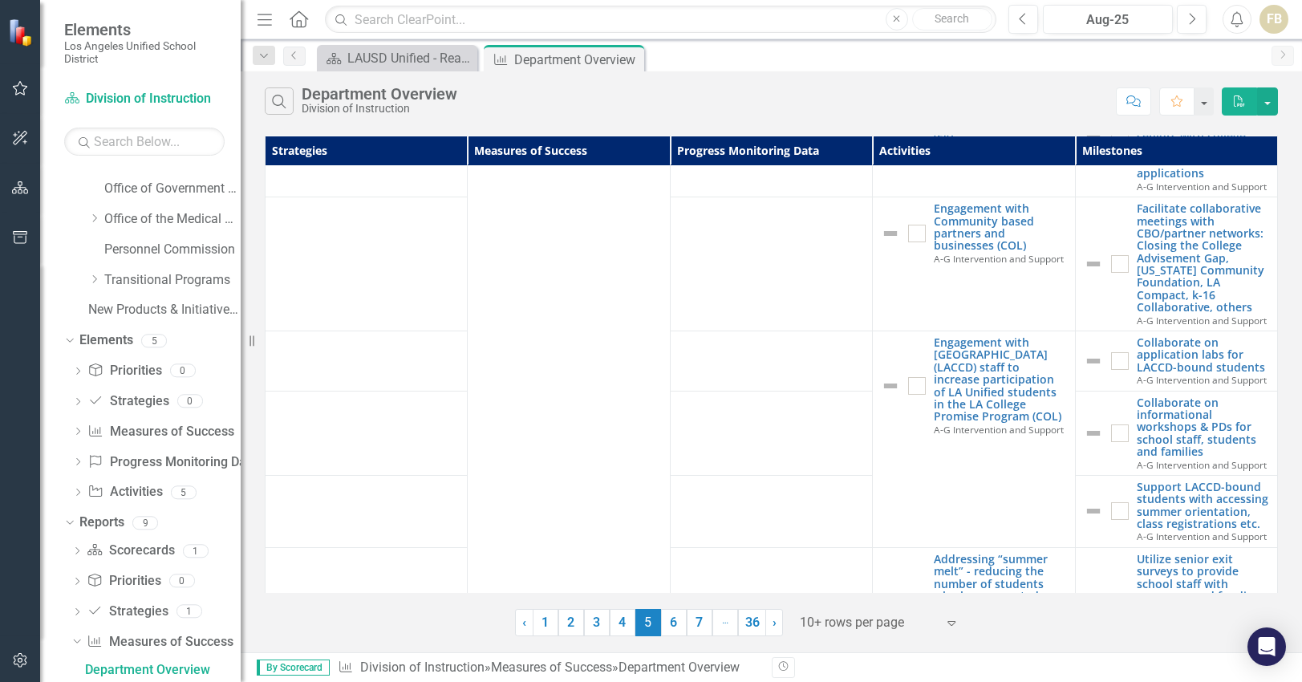
scroll to position [1479, 0]
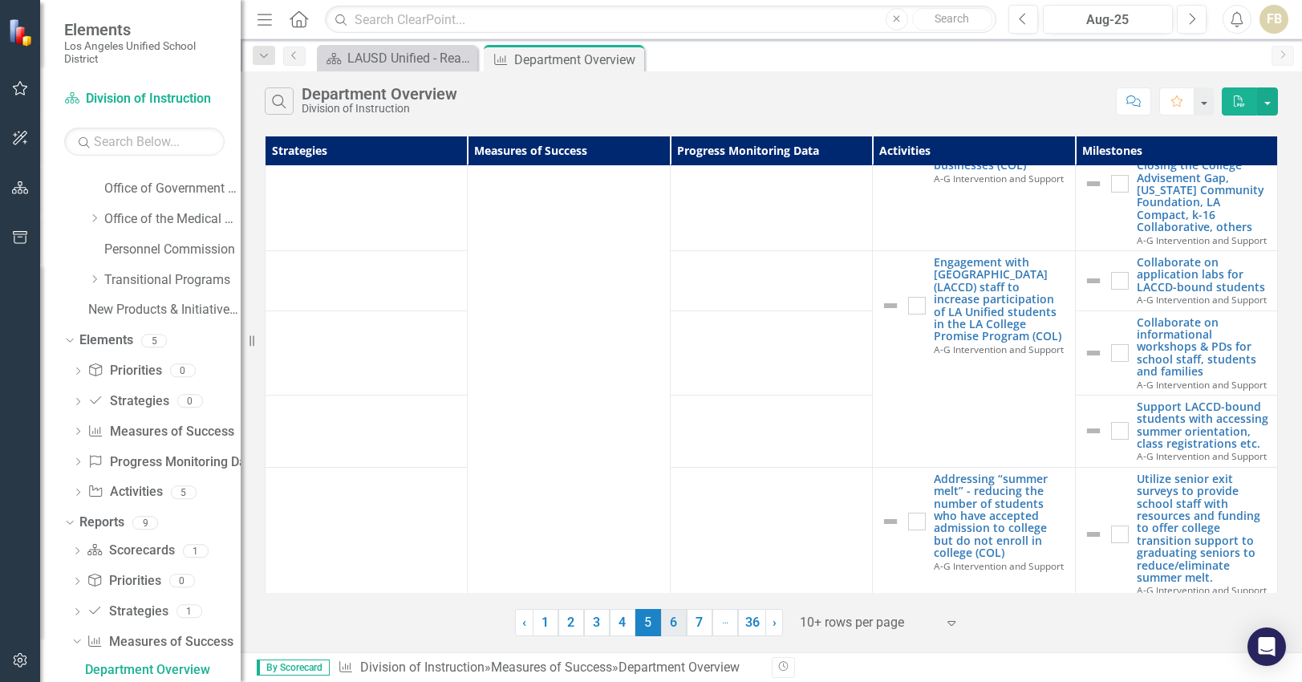
click at [671, 617] on link "6" at bounding box center [674, 622] width 26 height 27
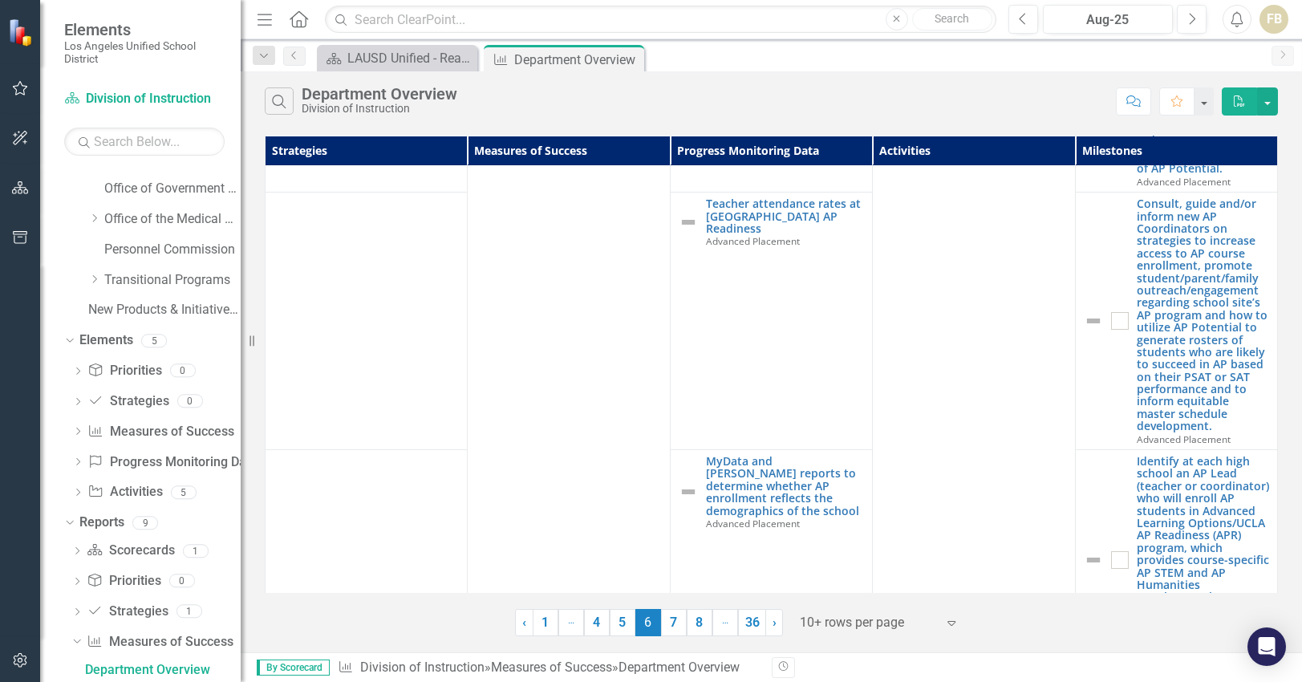
scroll to position [1166, 0]
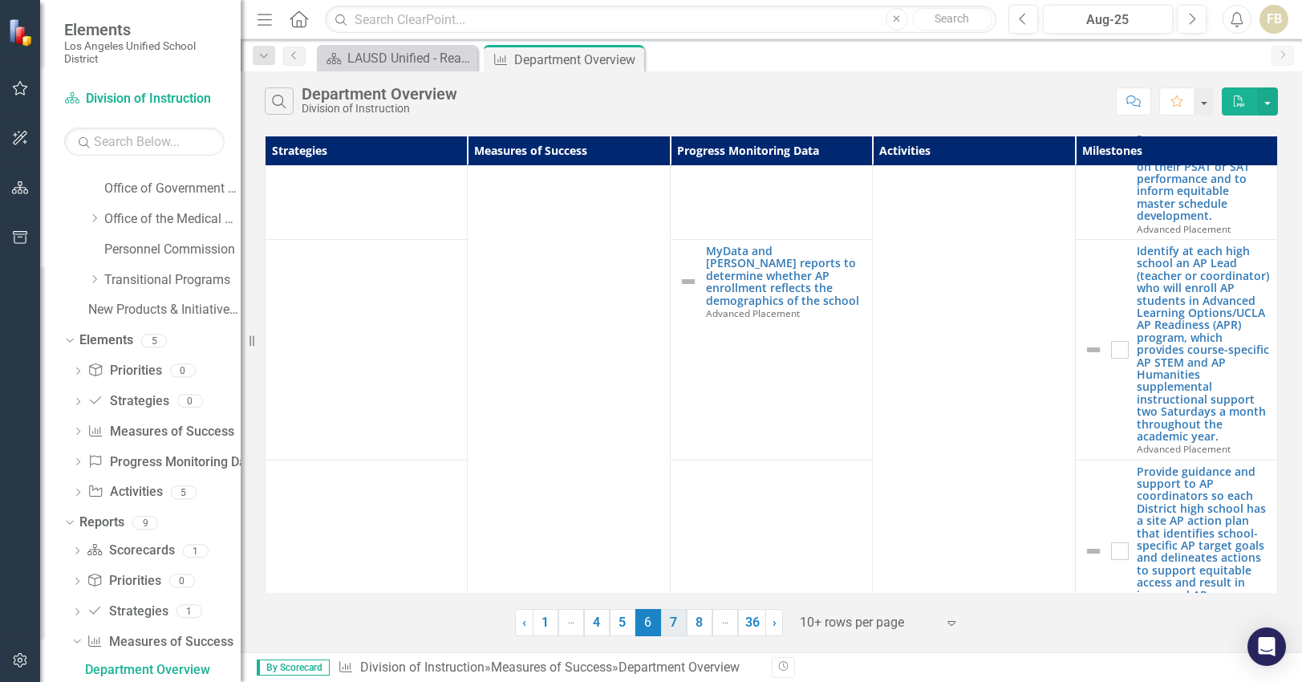
click at [673, 621] on link "7" at bounding box center [674, 622] width 26 height 27
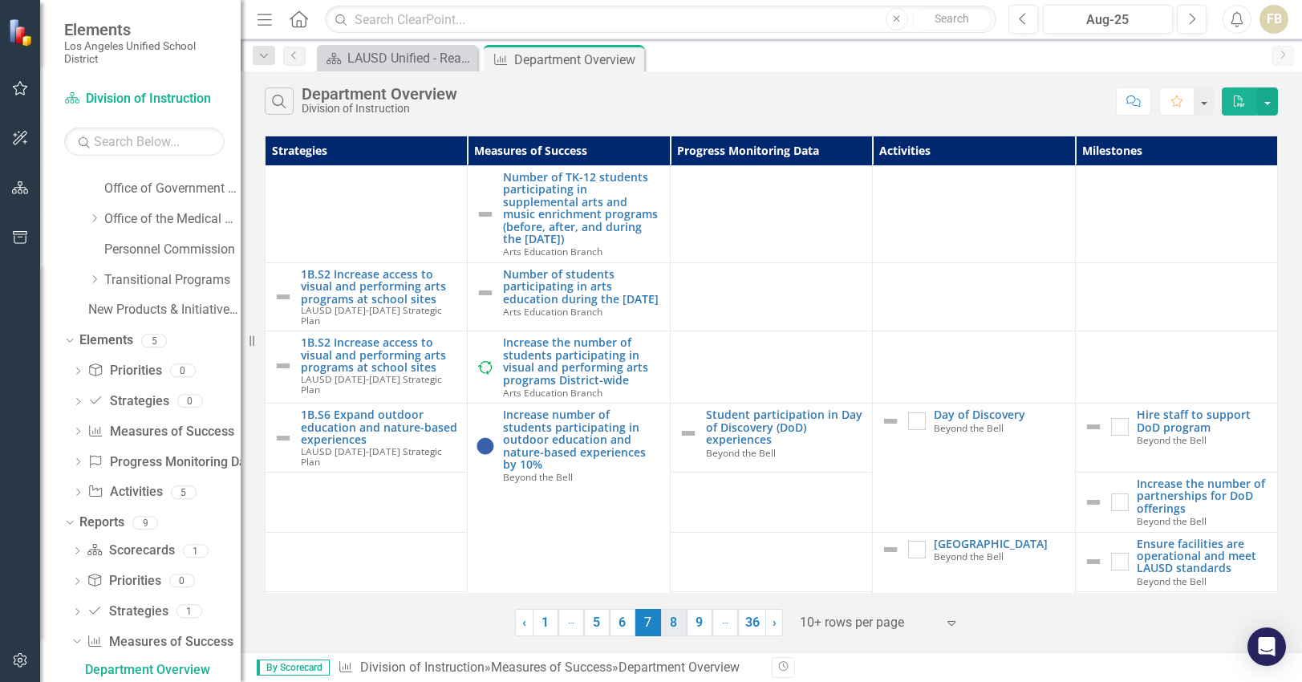
click at [676, 625] on link "8" at bounding box center [674, 622] width 26 height 27
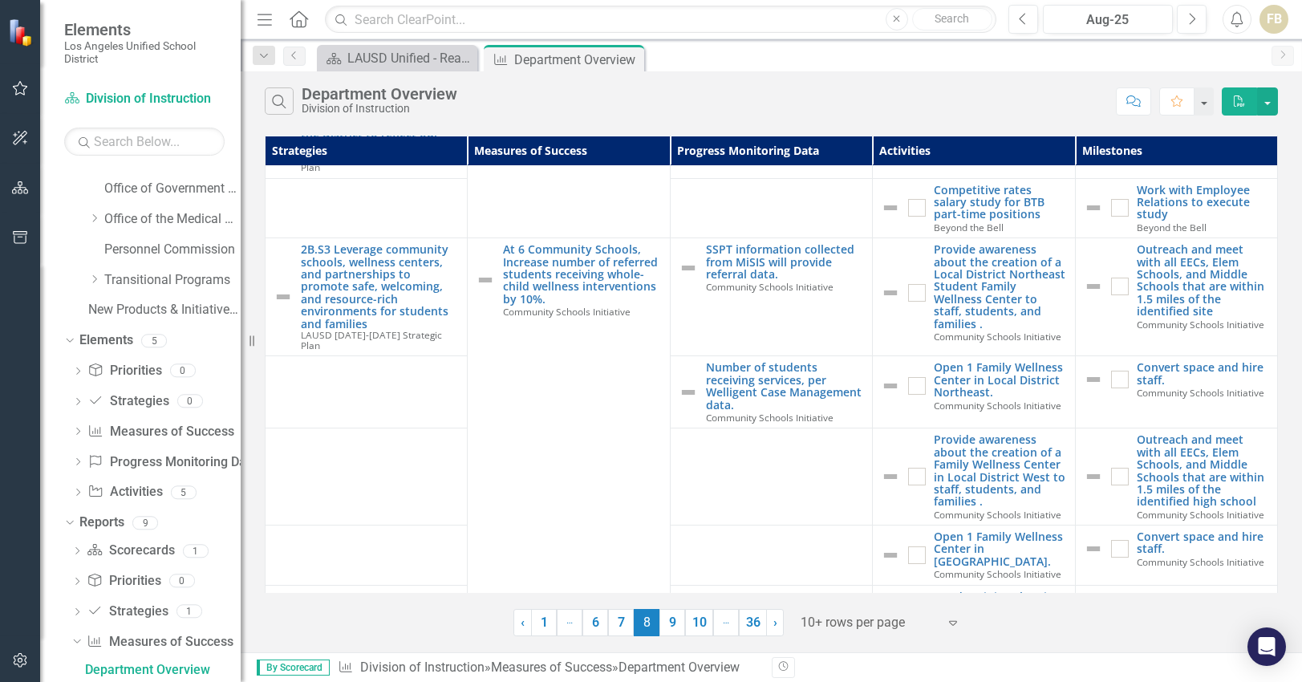
scroll to position [30, 0]
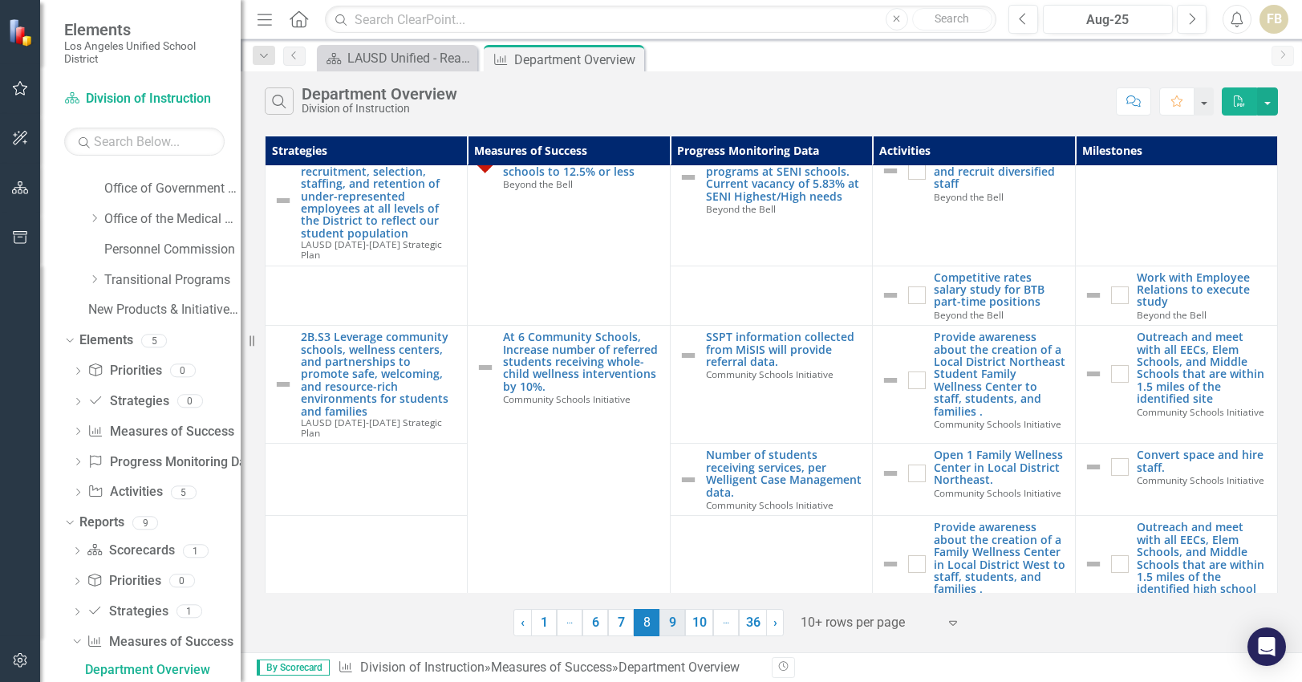
click at [671, 625] on link "9" at bounding box center [672, 622] width 26 height 27
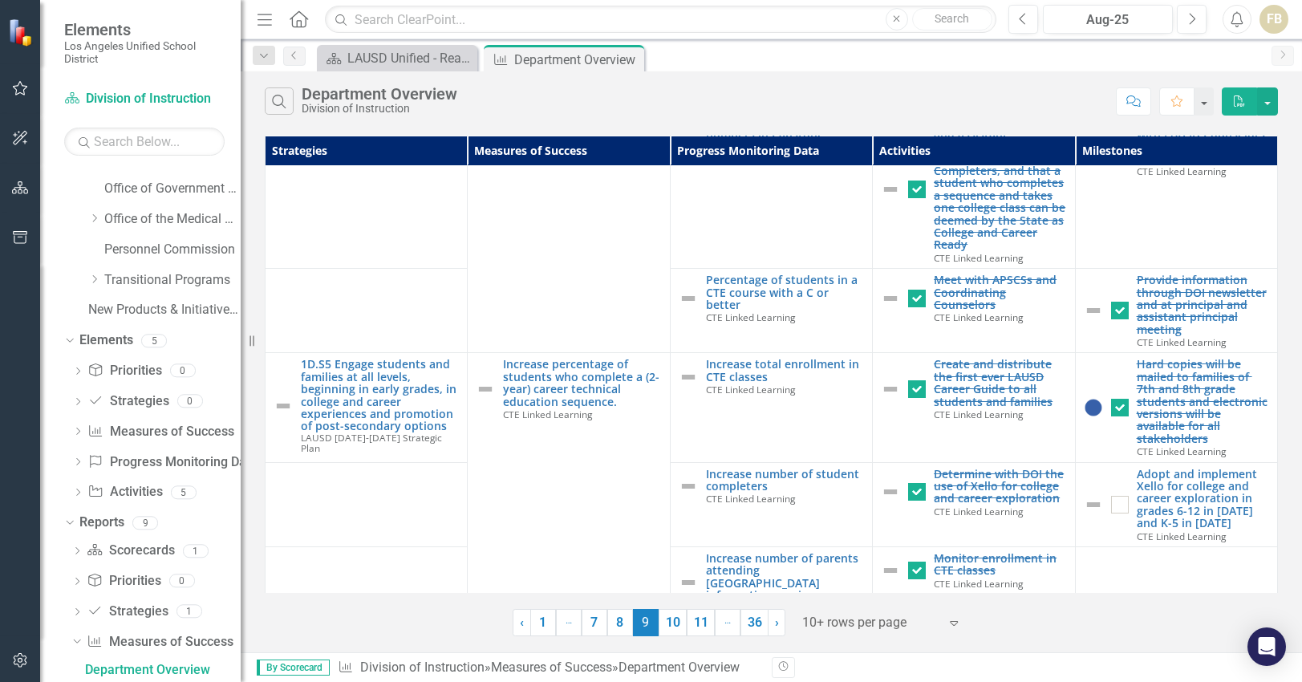
scroll to position [1453, 0]
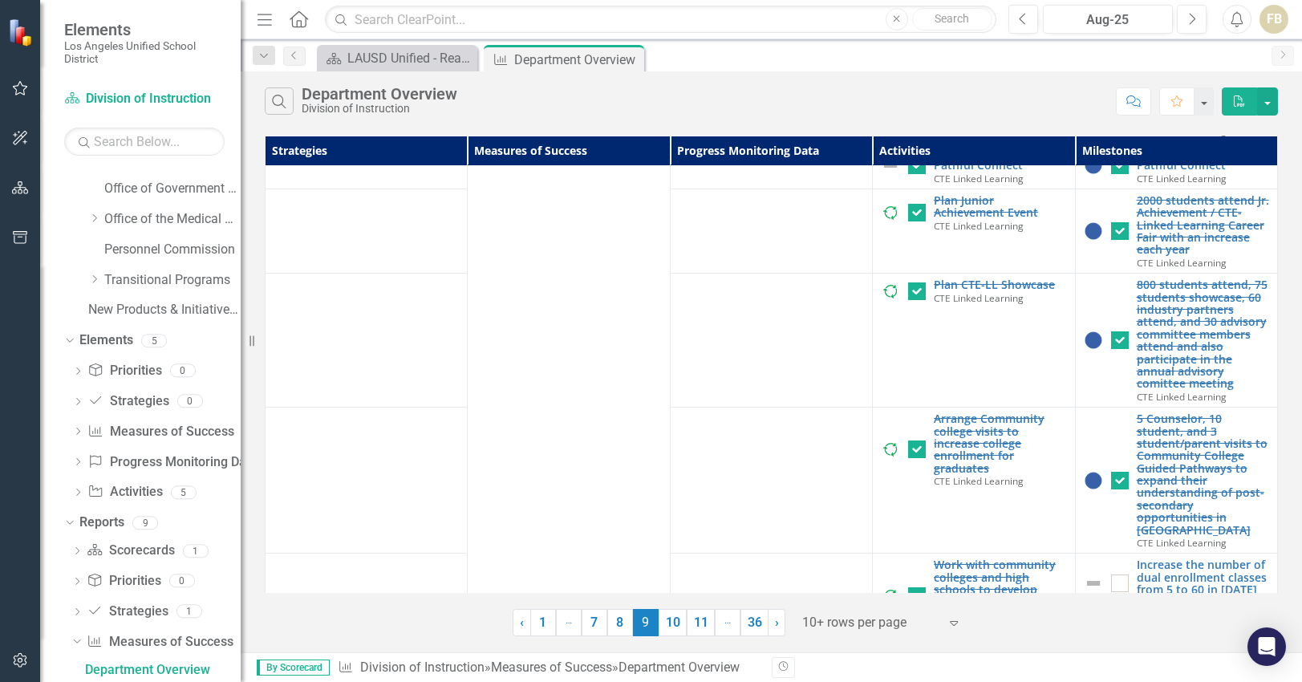
click at [667, 620] on link "10" at bounding box center [672, 622] width 28 height 27
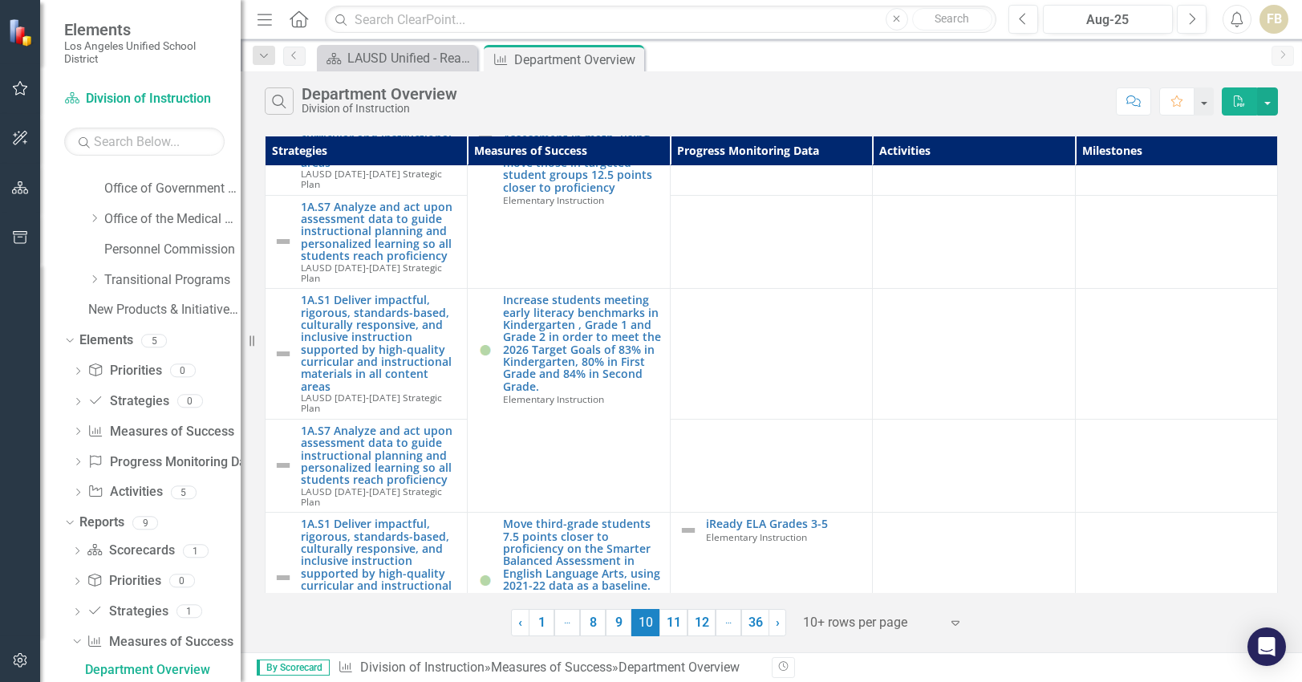
scroll to position [0, 10]
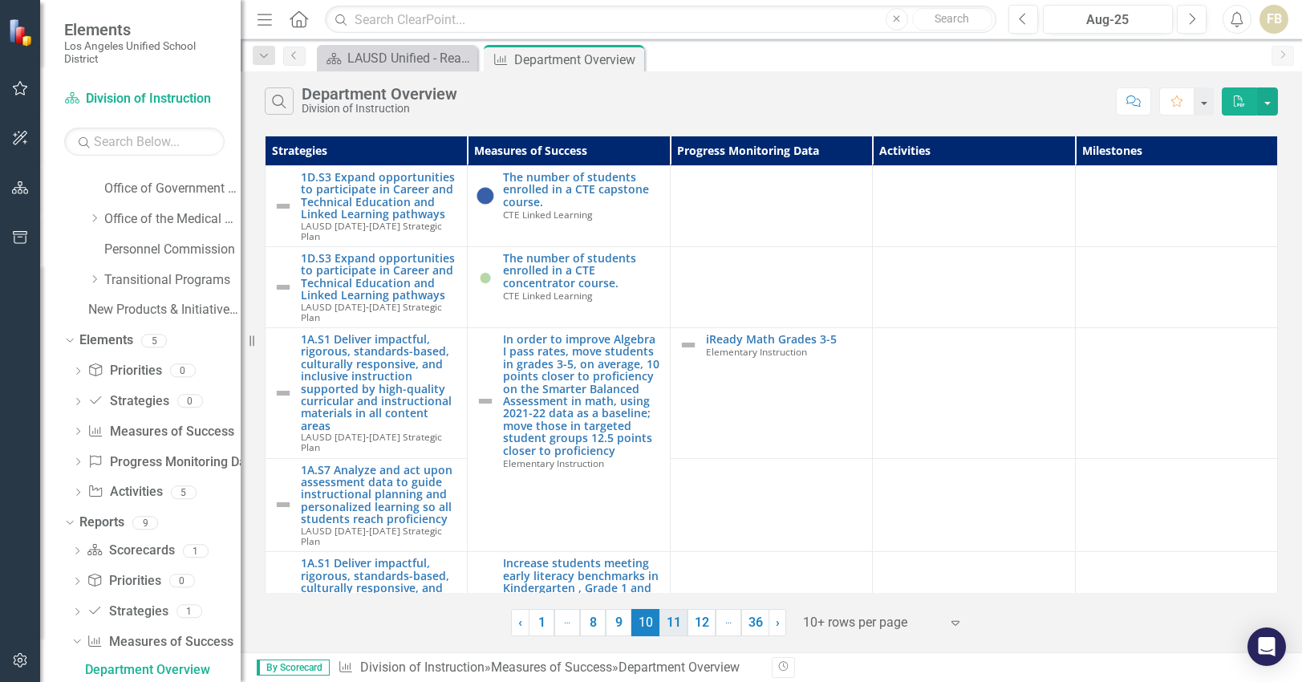
click at [667, 617] on link "11" at bounding box center [673, 622] width 28 height 27
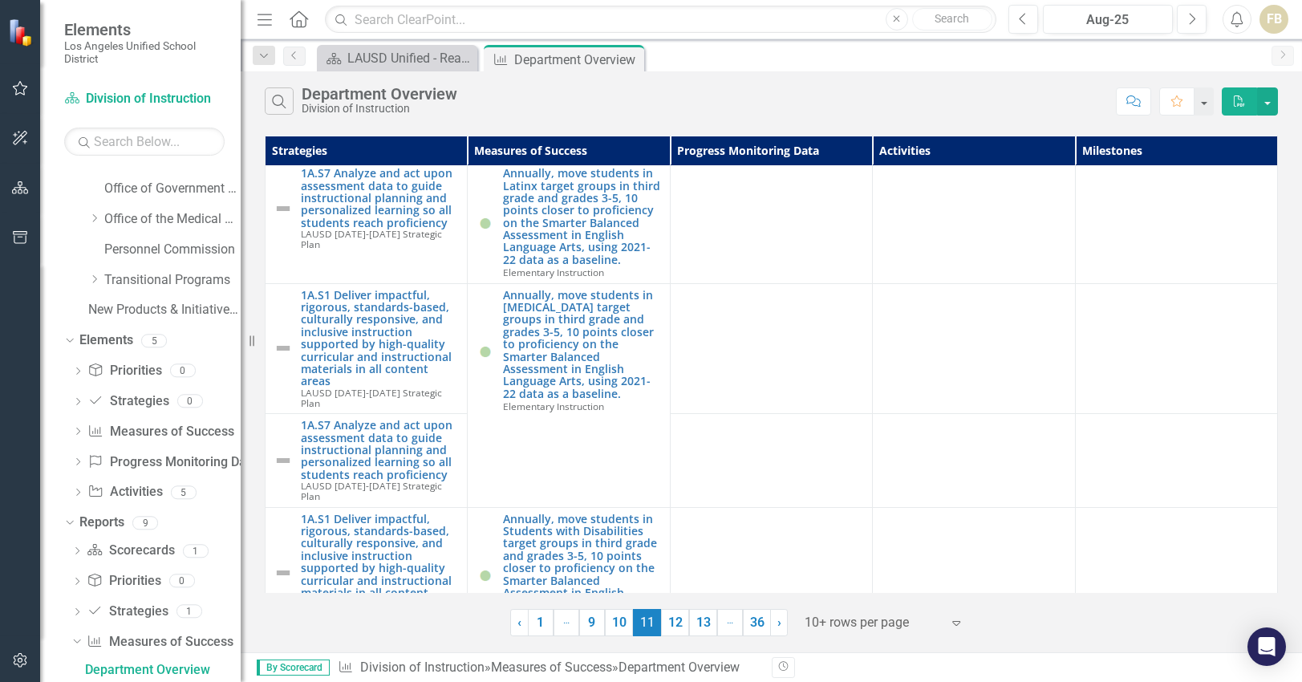
scroll to position [0, 0]
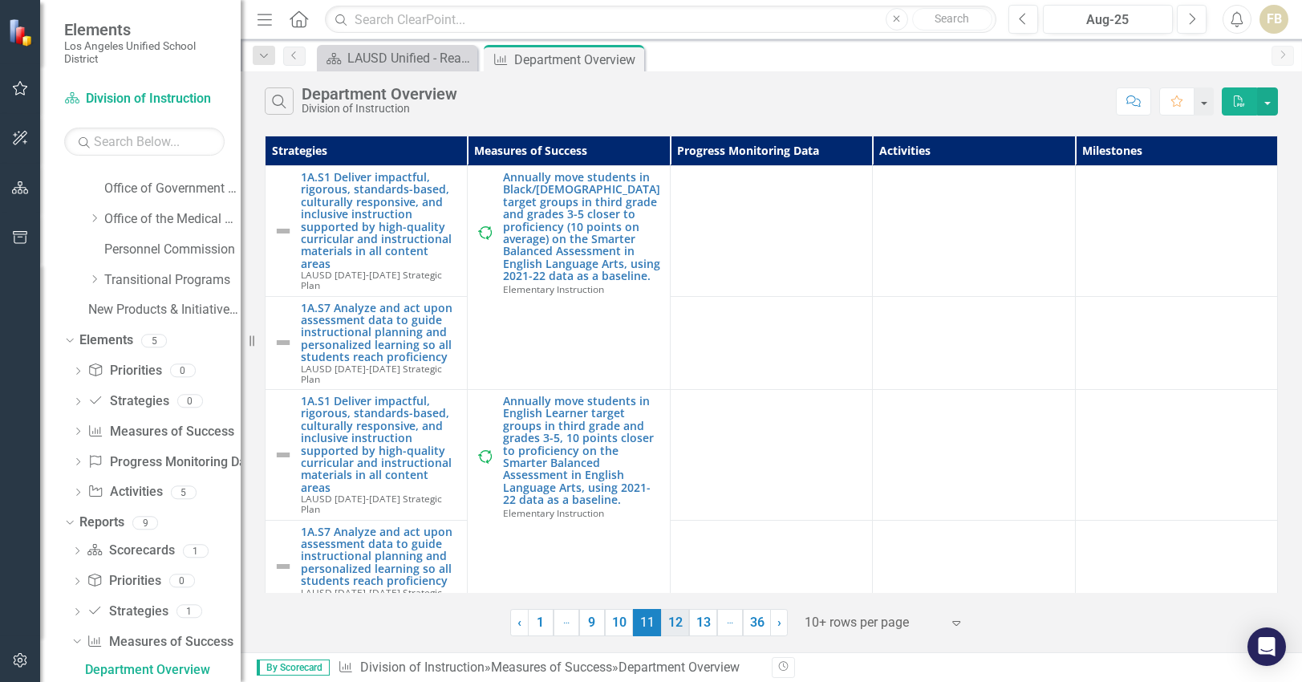
click at [676, 616] on link "12" at bounding box center [675, 622] width 28 height 27
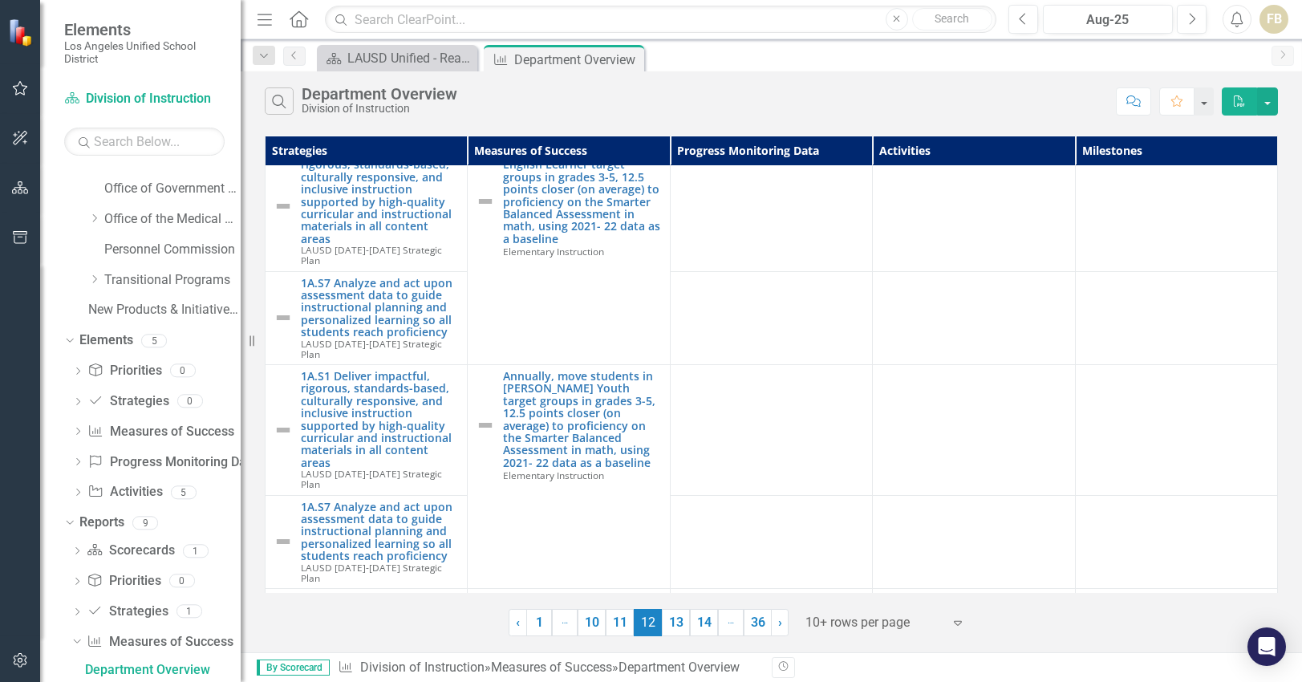
scroll to position [291, 0]
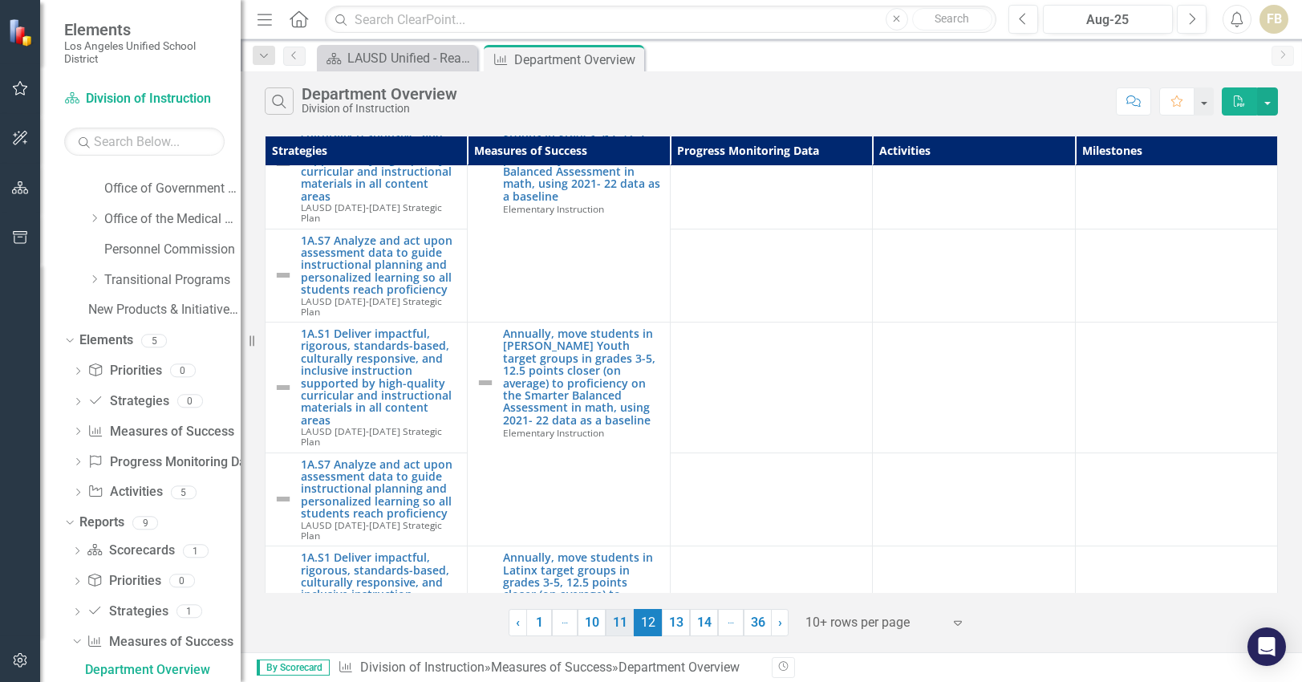
click at [618, 620] on link "11" at bounding box center [620, 622] width 28 height 27
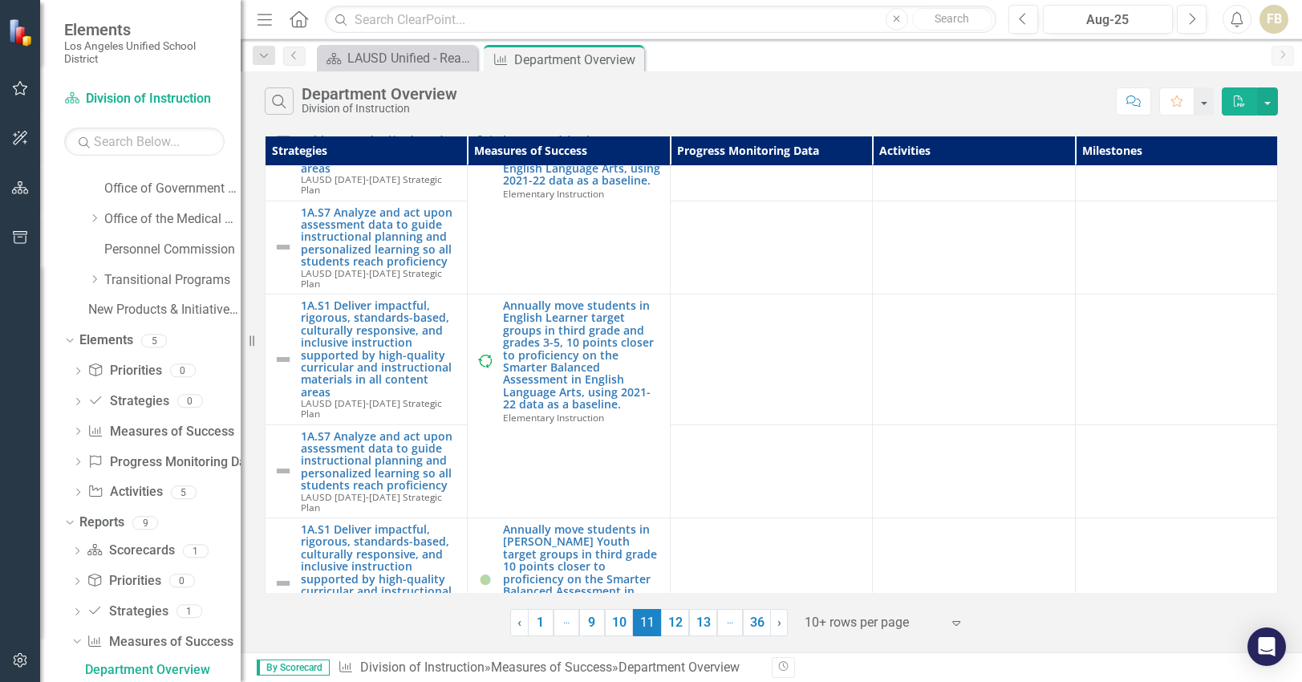
scroll to position [0, 0]
